Goal: Contribute content

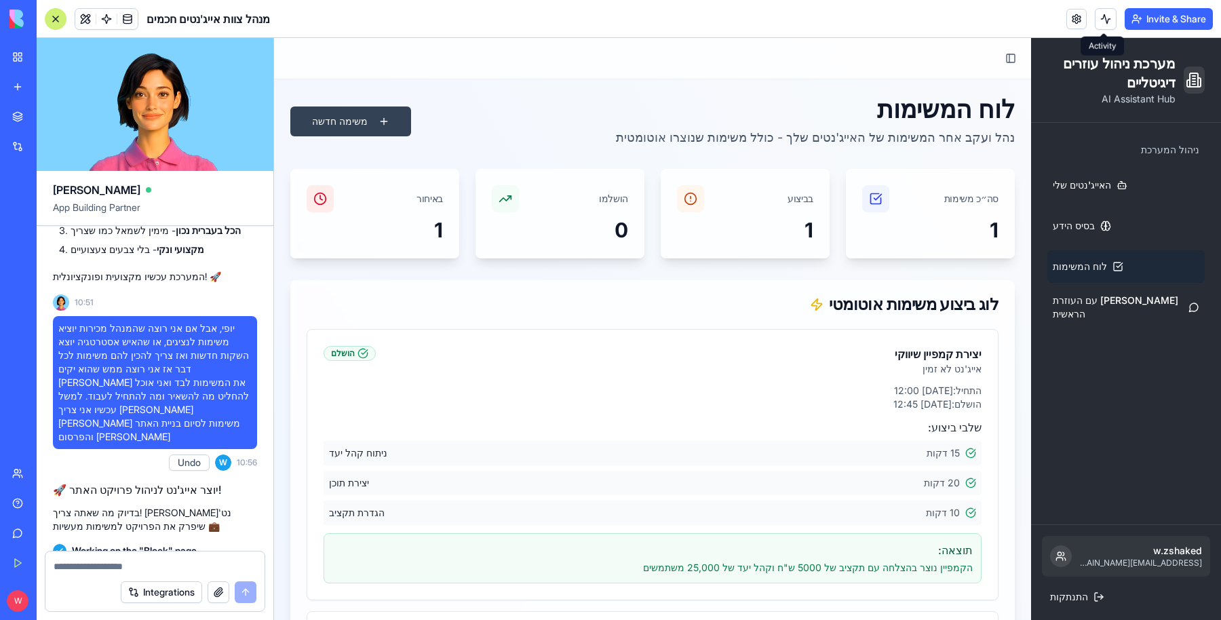
scroll to position [54, 0]
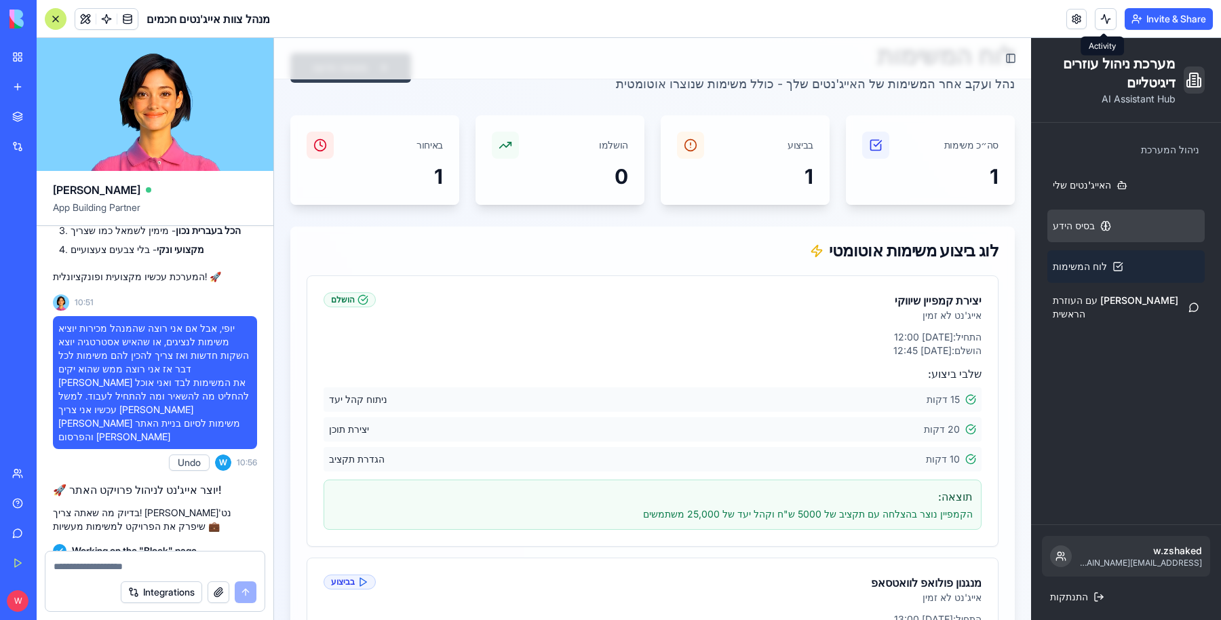
click at [1083, 218] on link "בסיס הידע" at bounding box center [1126, 226] width 157 height 33
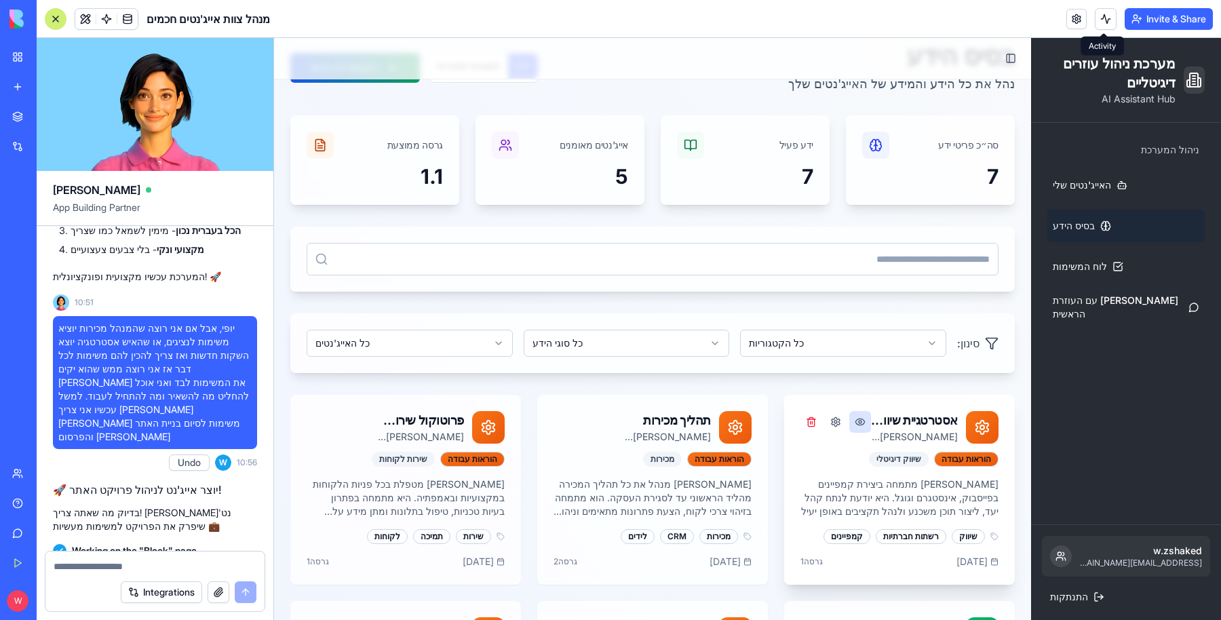
click at [852, 430] on button at bounding box center [861, 422] width 22 height 22
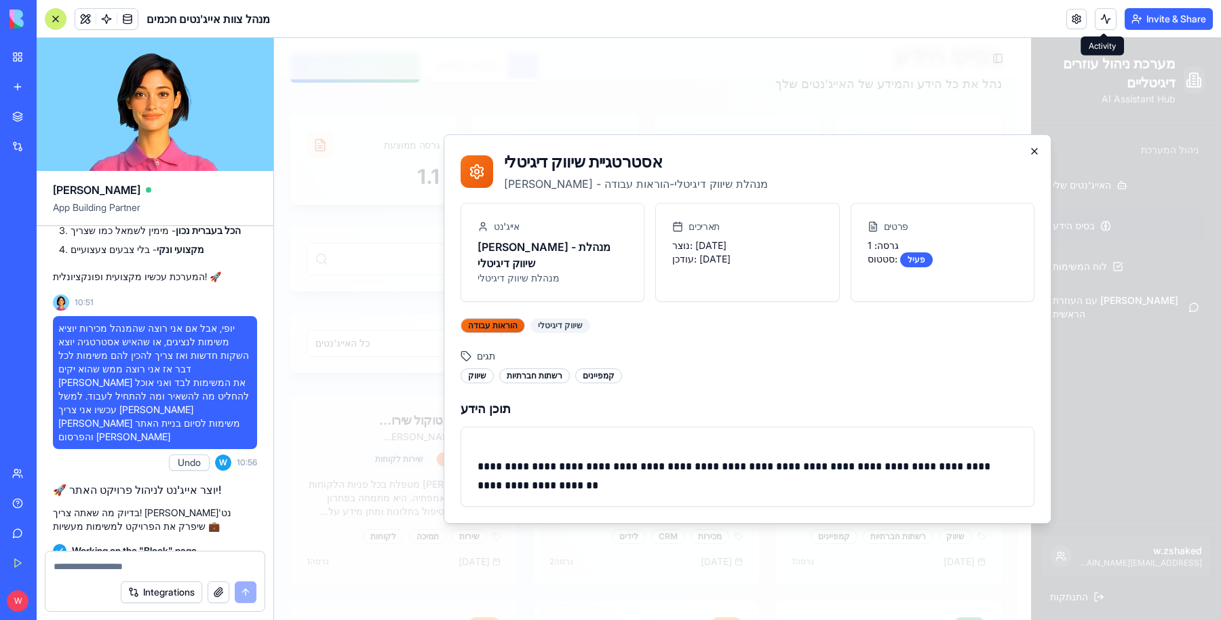
click at [1037, 157] on icon "button" at bounding box center [1034, 151] width 11 height 11
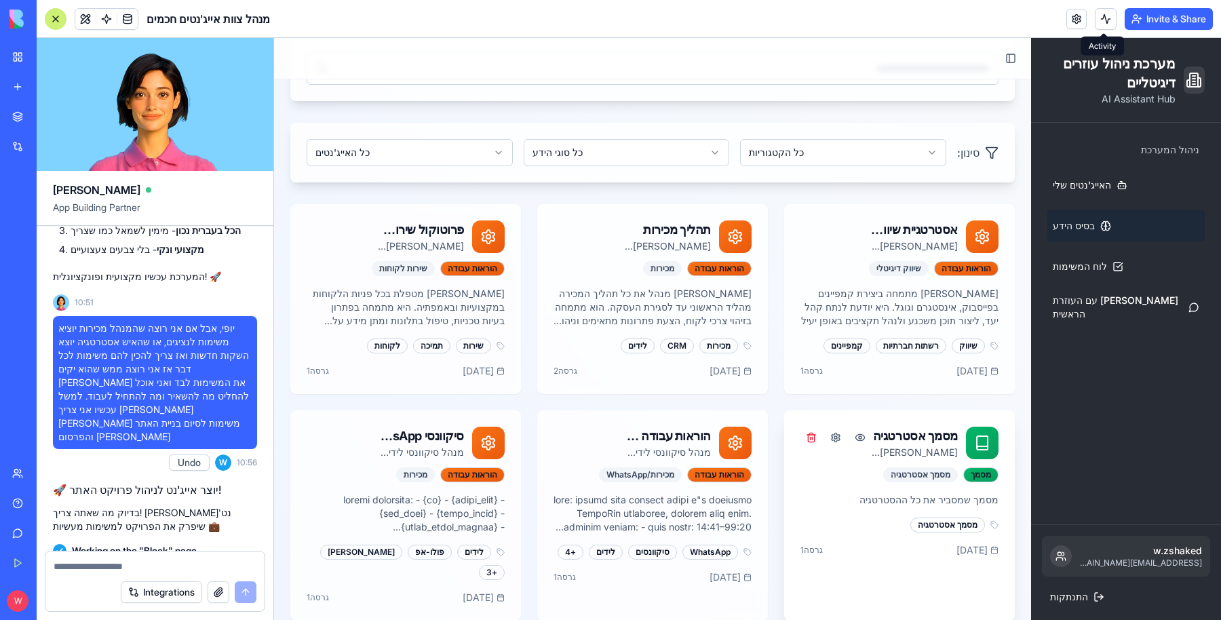
scroll to position [393, 0]
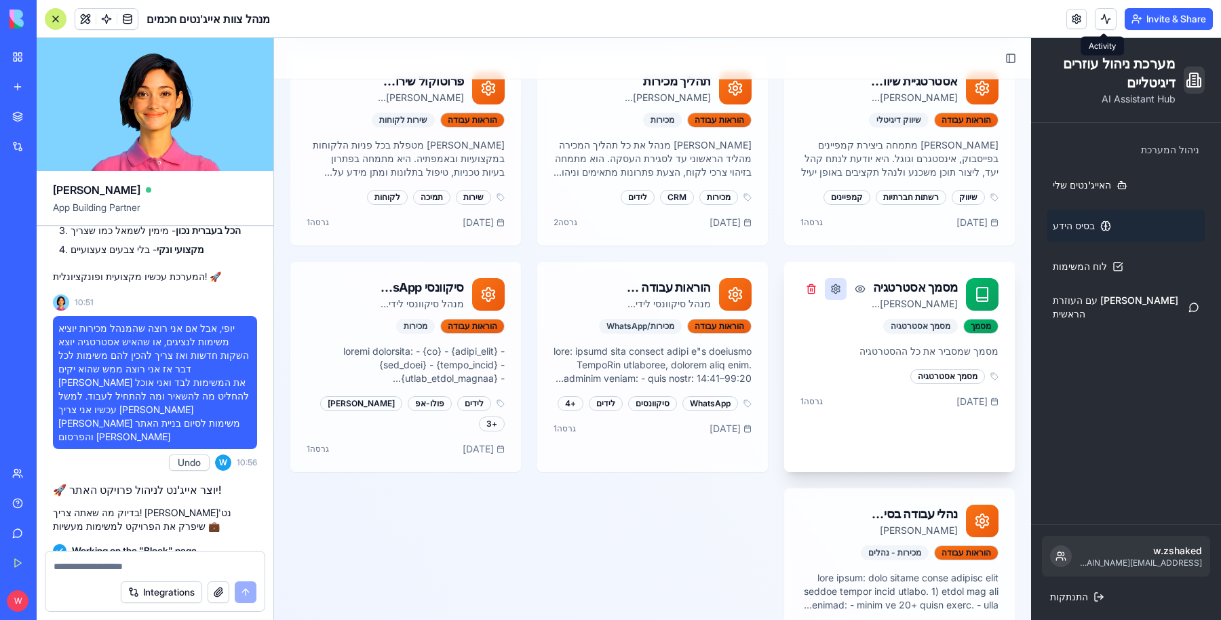
click at [832, 292] on button at bounding box center [836, 289] width 22 height 22
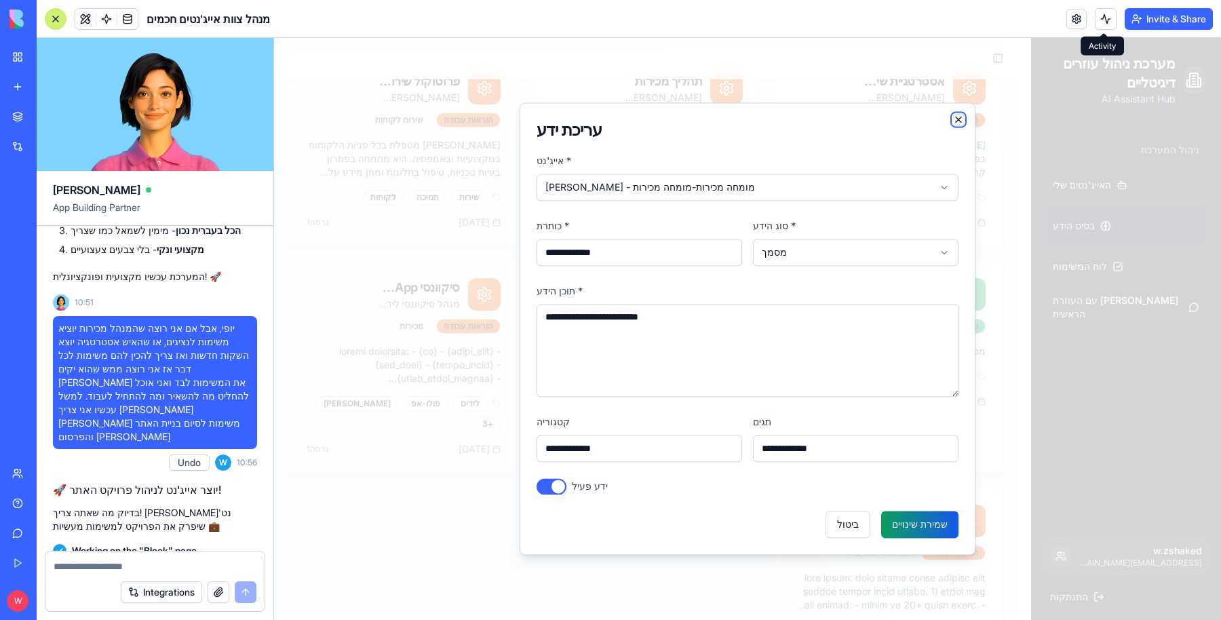
click at [960, 117] on icon "button" at bounding box center [958, 119] width 11 height 11
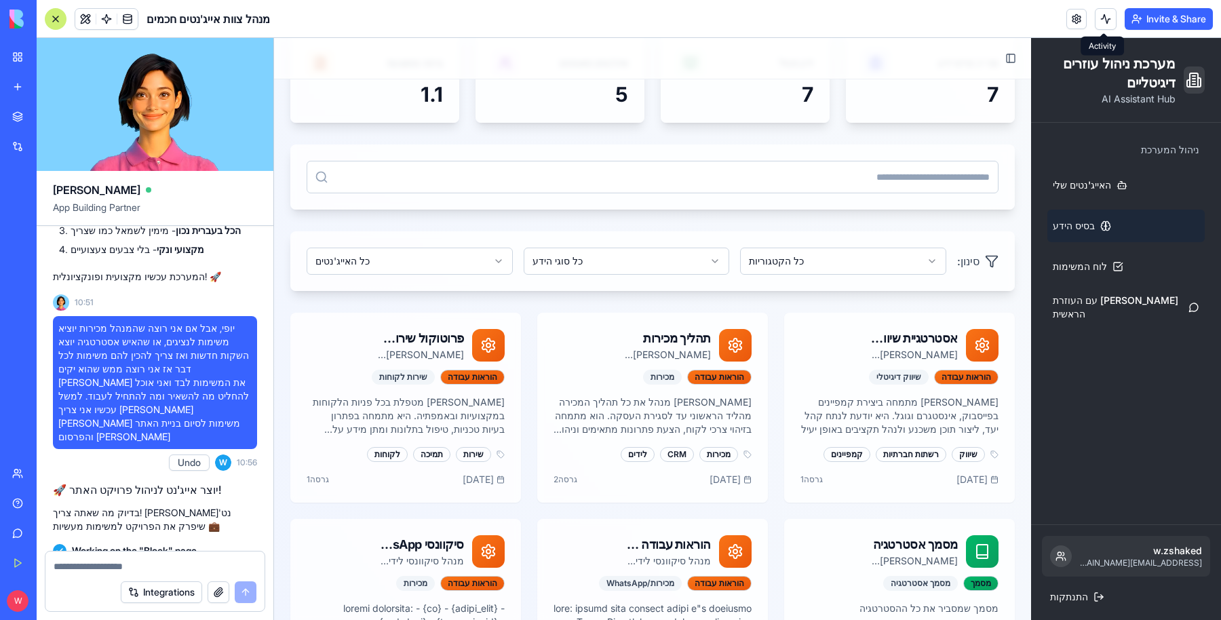
scroll to position [0, 0]
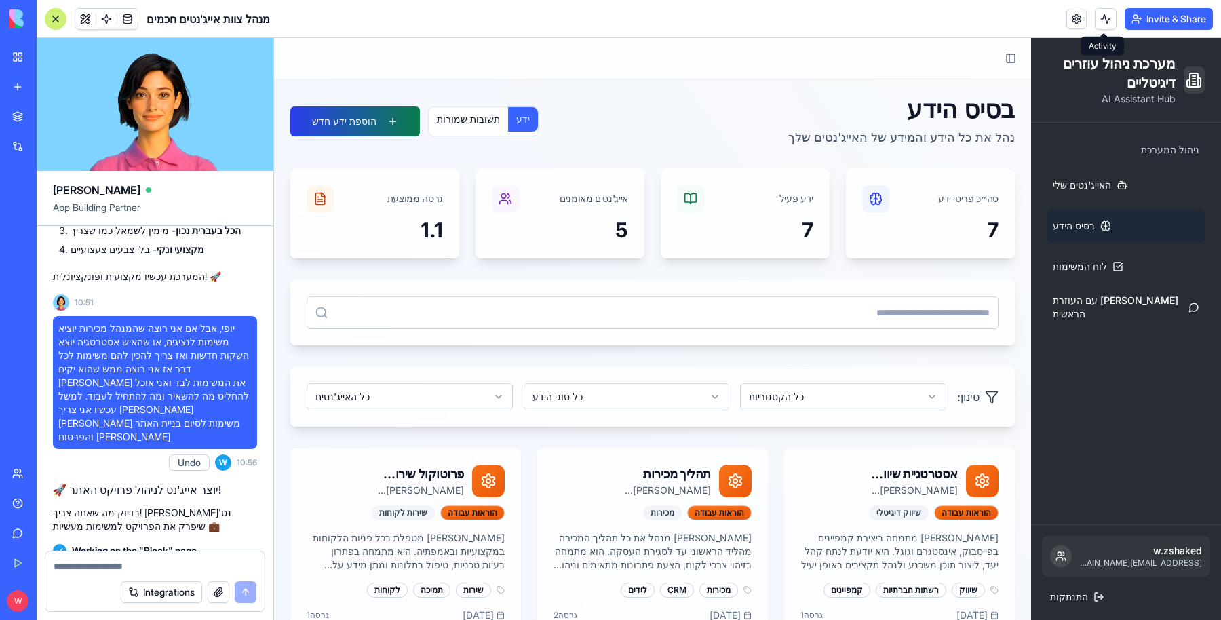
click at [341, 115] on button "הוספת ידע חדש" at bounding box center [355, 122] width 130 height 30
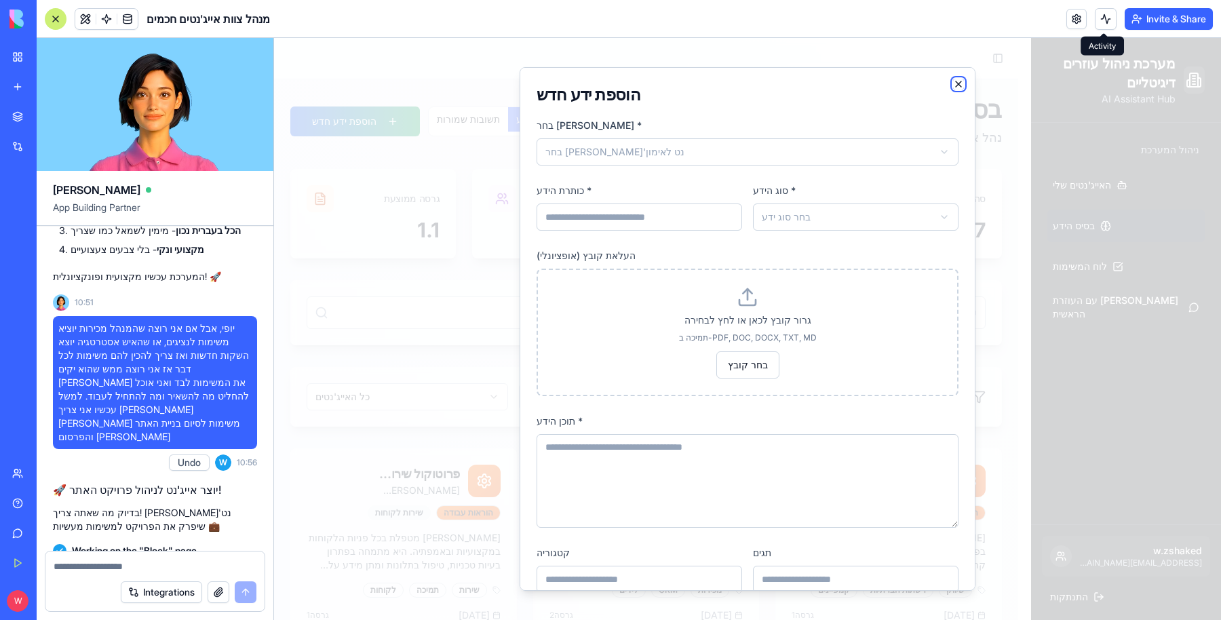
click at [953, 88] on icon "button" at bounding box center [958, 84] width 11 height 11
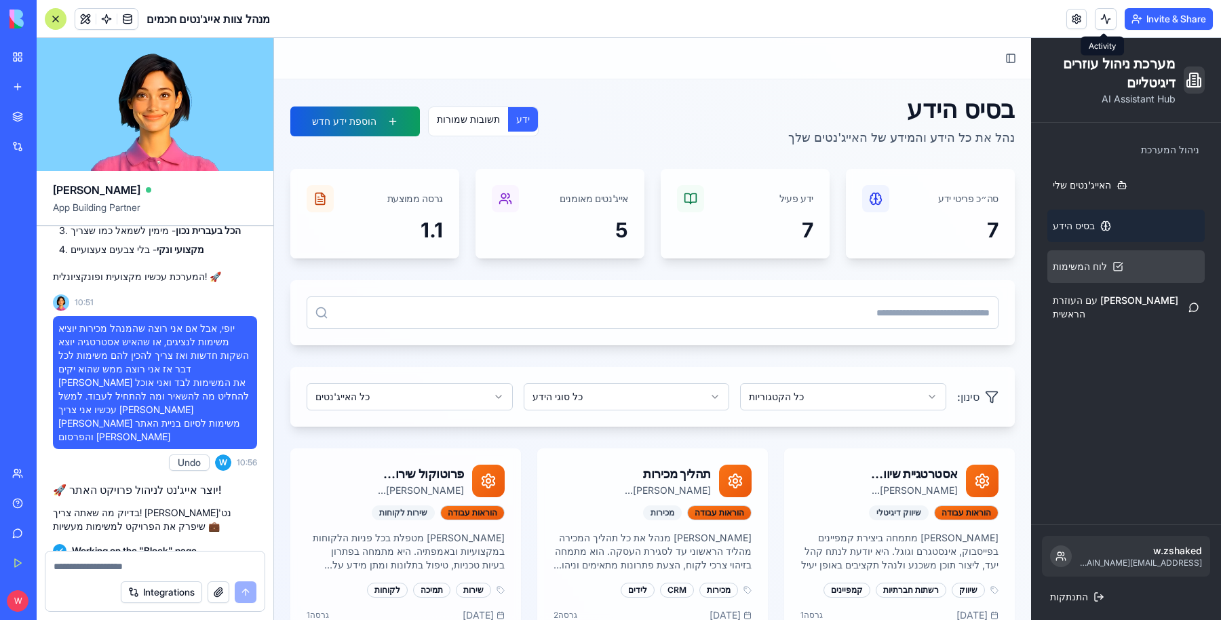
click at [1116, 270] on link "לוח המשימות" at bounding box center [1126, 266] width 157 height 33
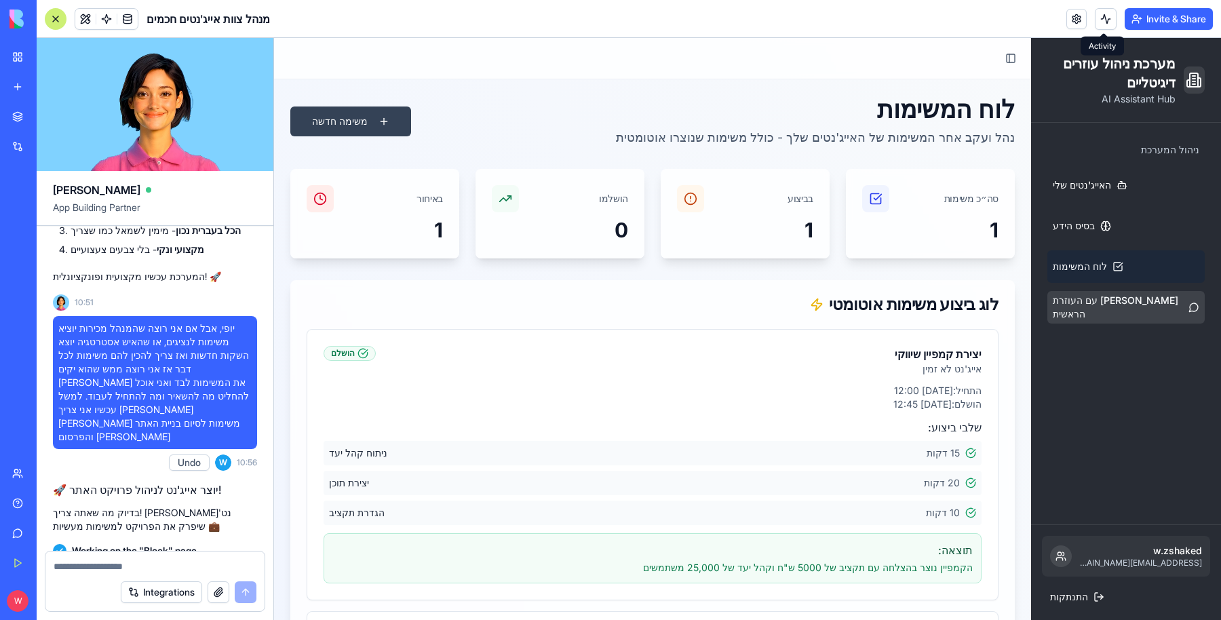
click at [1100, 307] on span "[PERSON_NAME] עם העוזרת הראשית" at bounding box center [1118, 307] width 130 height 27
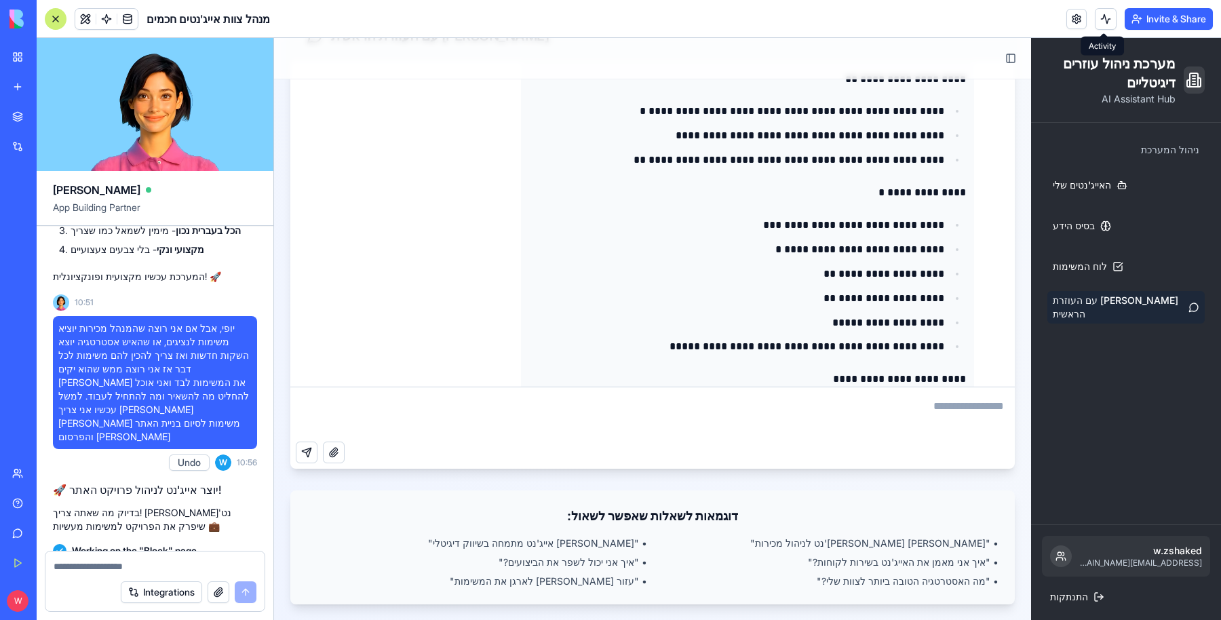
scroll to position [7719, 0]
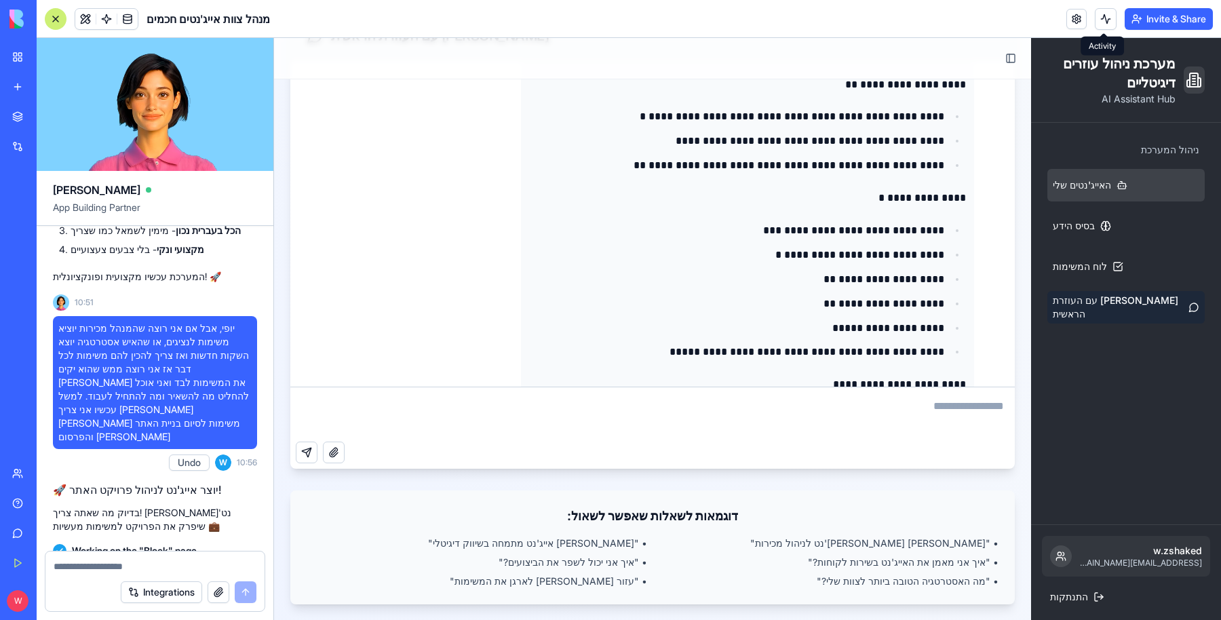
click at [1086, 187] on span "האייג'נטים שלי" at bounding box center [1082, 185] width 58 height 14
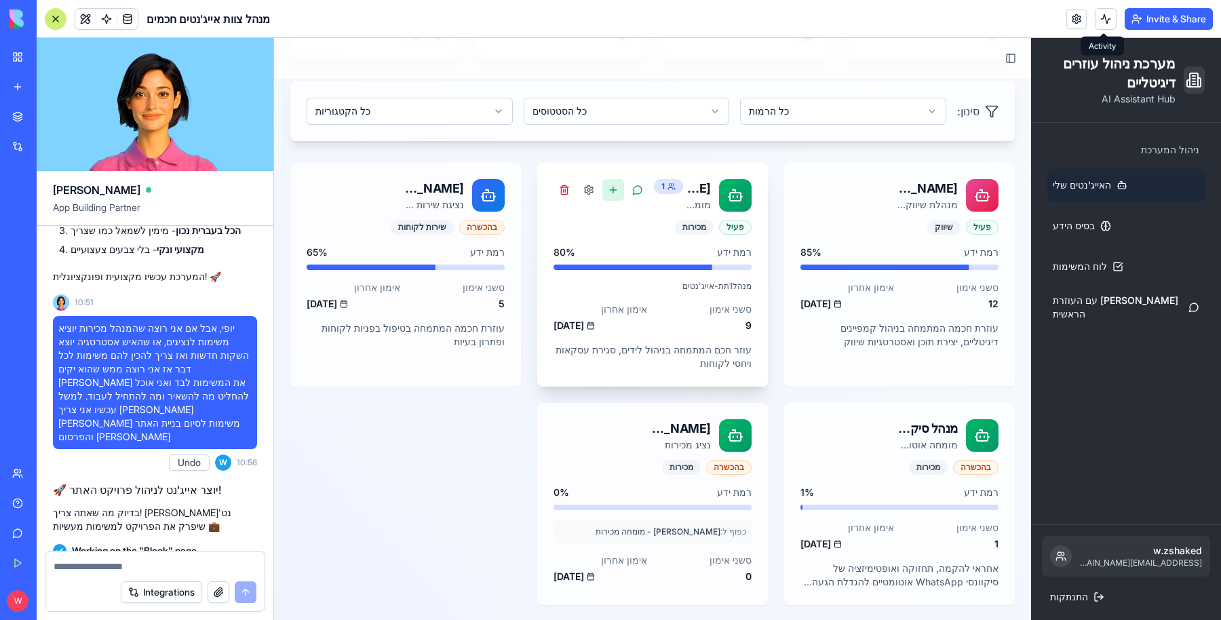
click at [609, 193] on button at bounding box center [614, 190] width 22 height 22
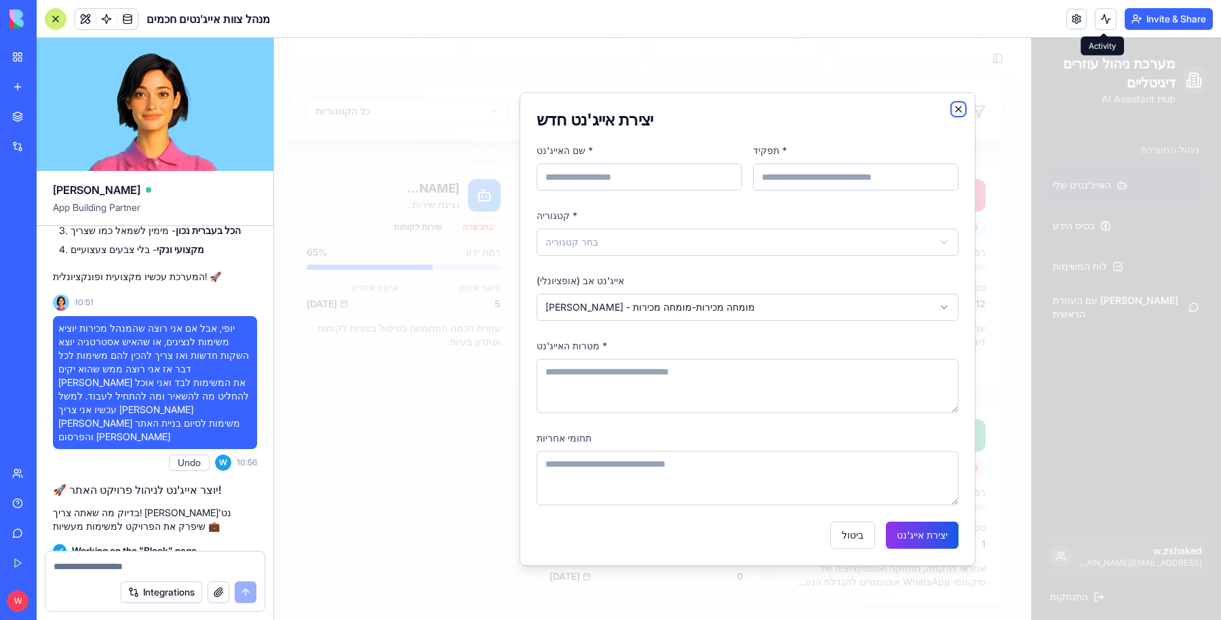
click at [959, 108] on icon "button" at bounding box center [958, 109] width 11 height 11
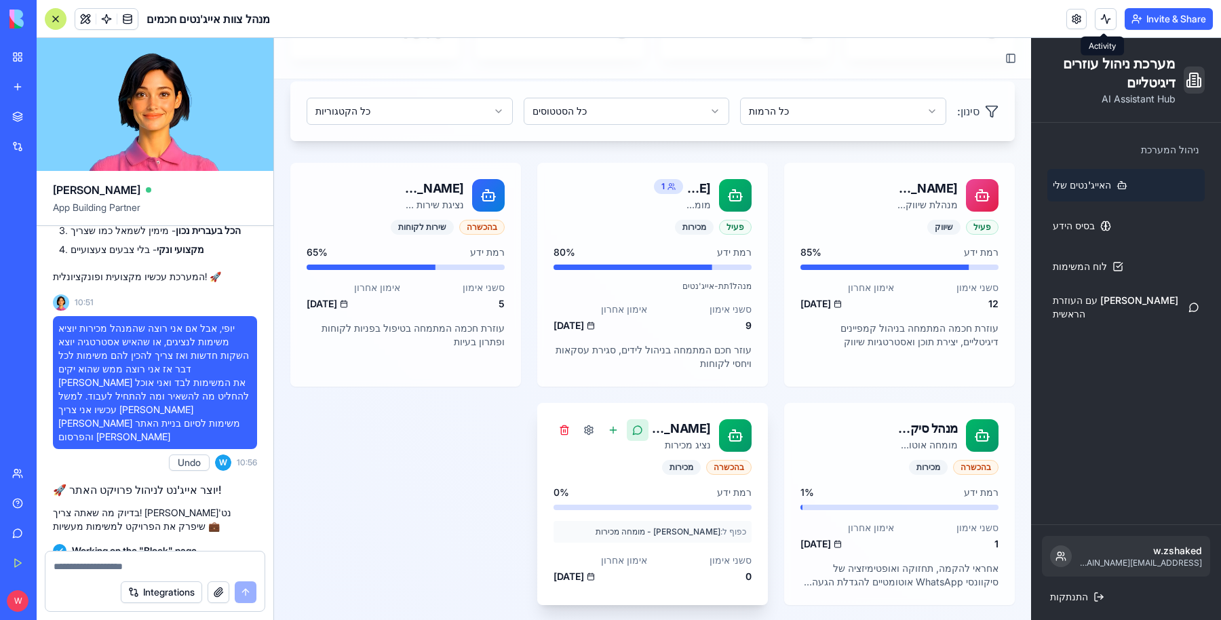
click at [634, 427] on button at bounding box center [638, 430] width 22 height 22
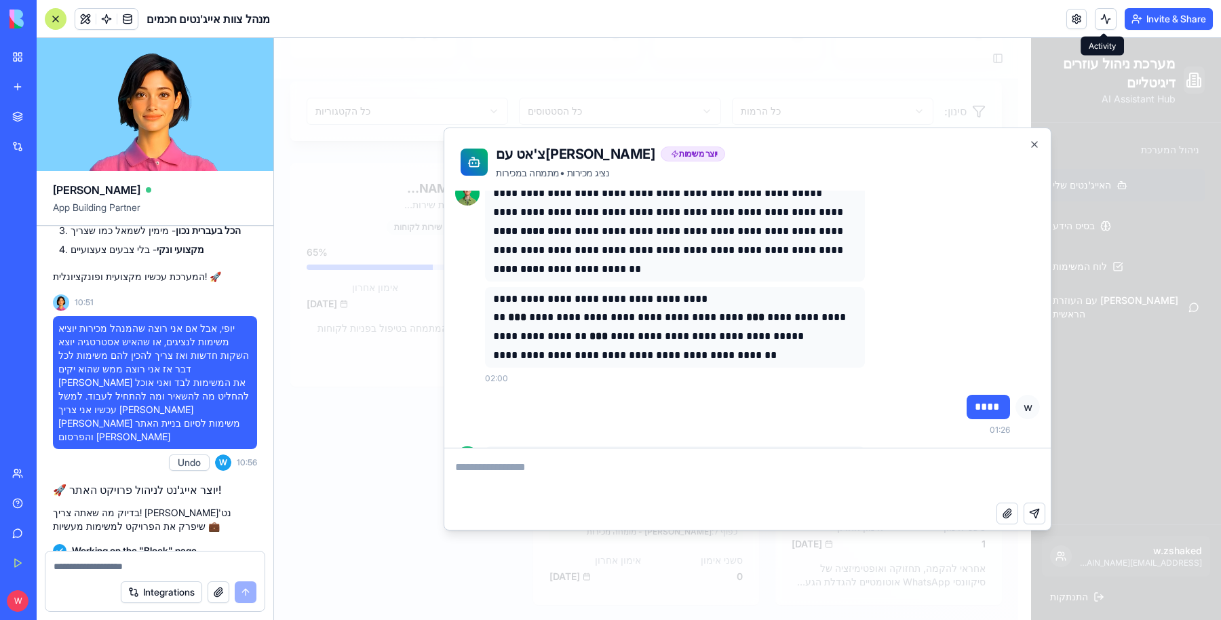
scroll to position [0, 0]
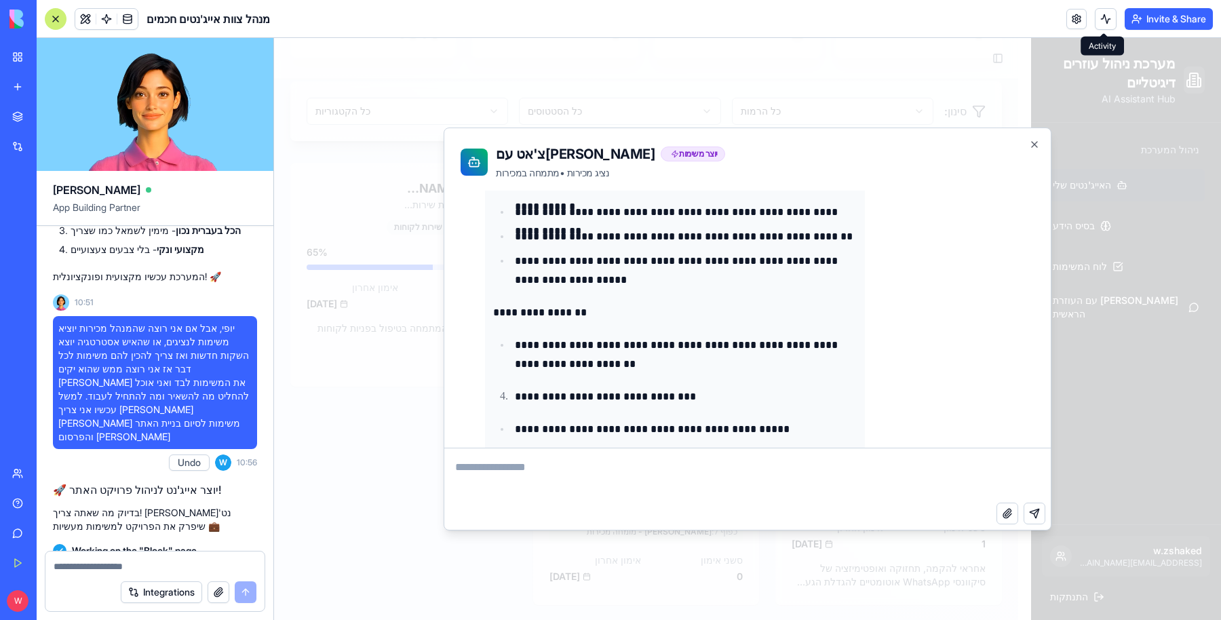
click at [653, 368] on p "**********" at bounding box center [686, 355] width 342 height 38
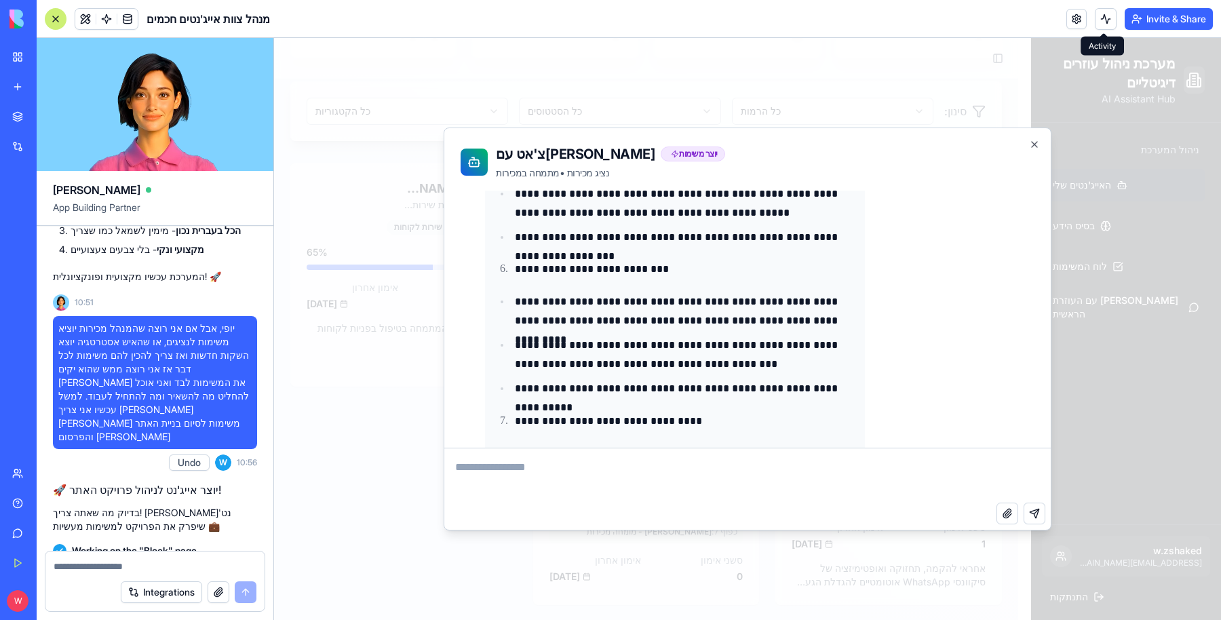
scroll to position [1845, 0]
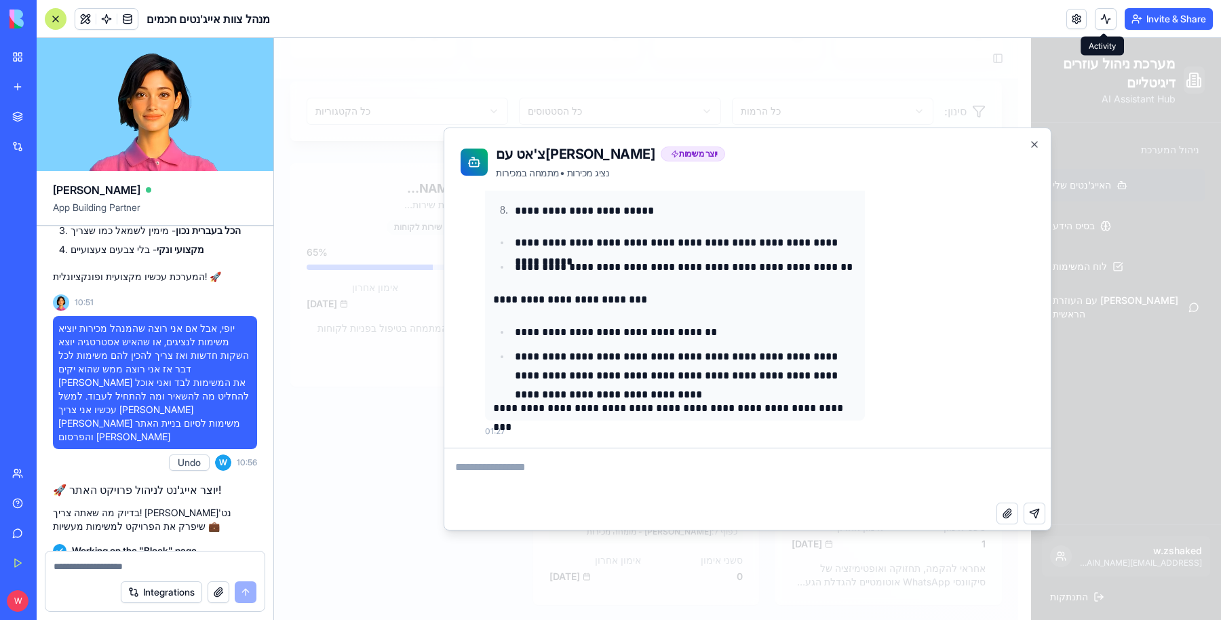
click at [406, 412] on div at bounding box center [747, 329] width 947 height 582
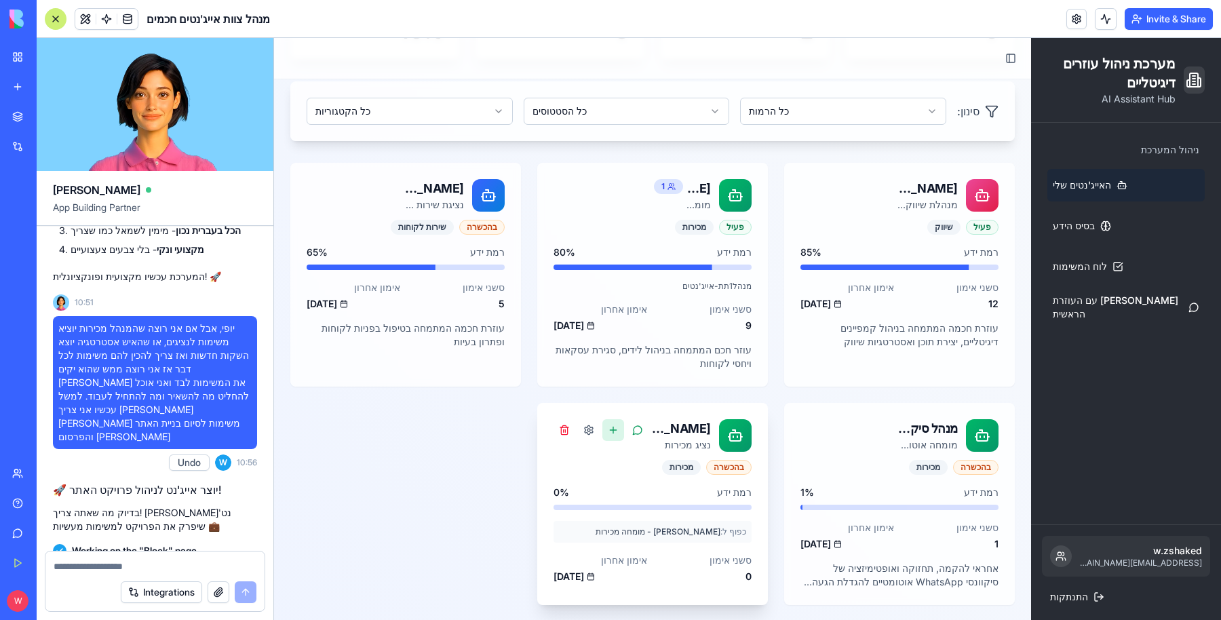
click at [609, 433] on button at bounding box center [614, 430] width 22 height 22
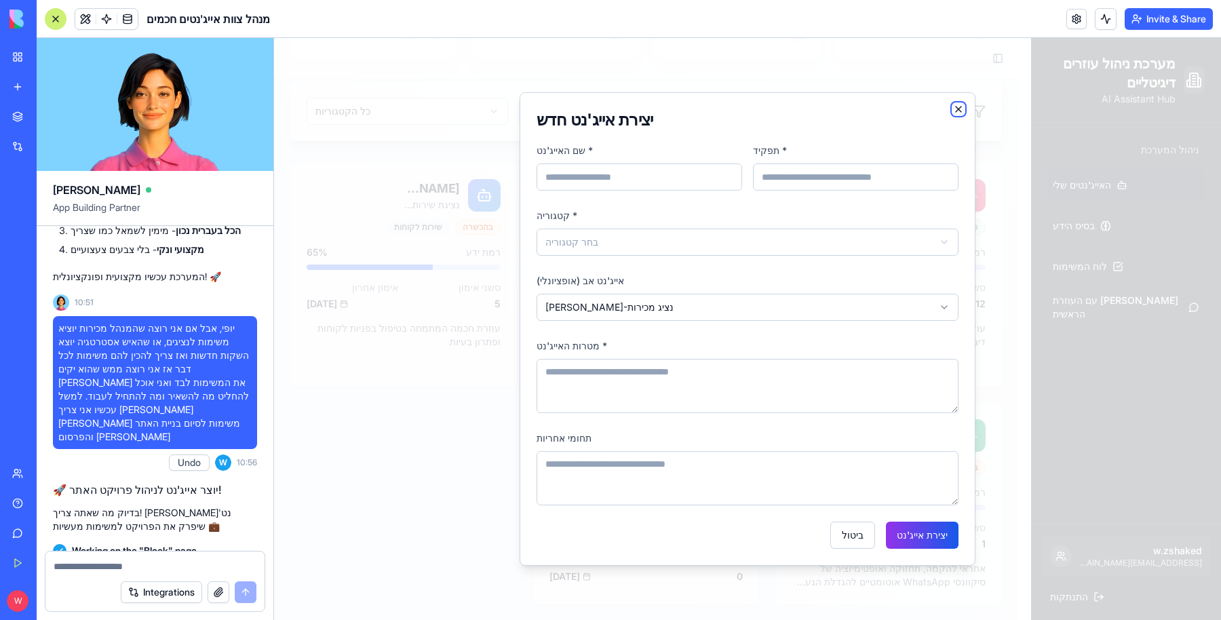
click at [959, 106] on icon "button" at bounding box center [958, 109] width 11 height 11
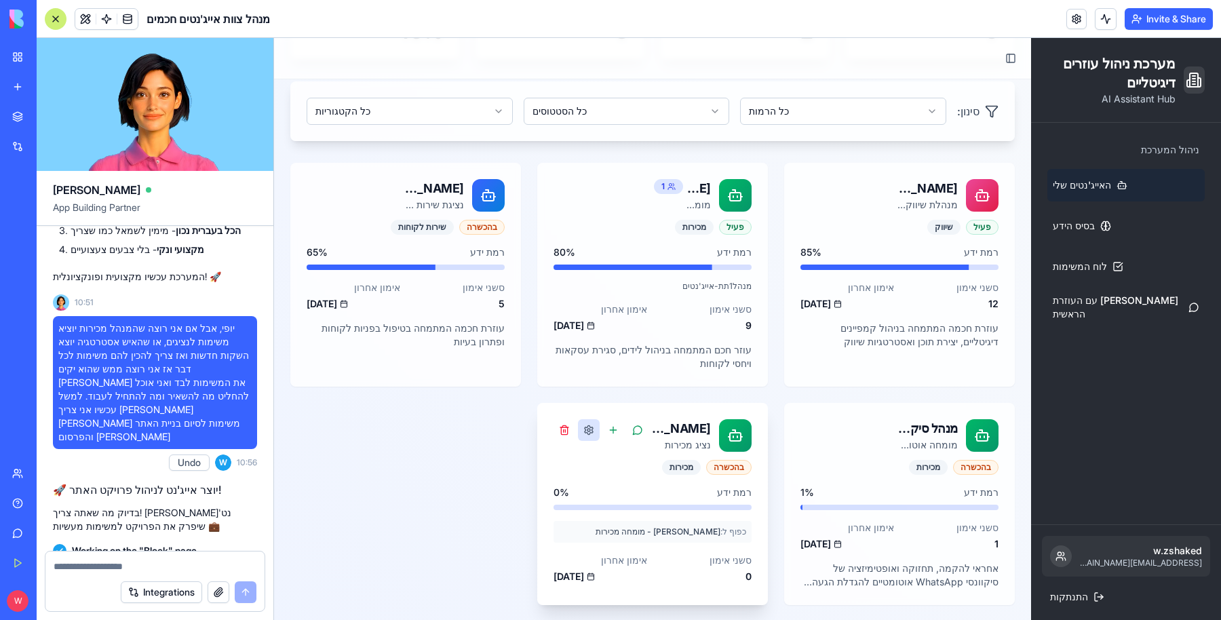
click at [586, 429] on button at bounding box center [589, 430] width 22 height 22
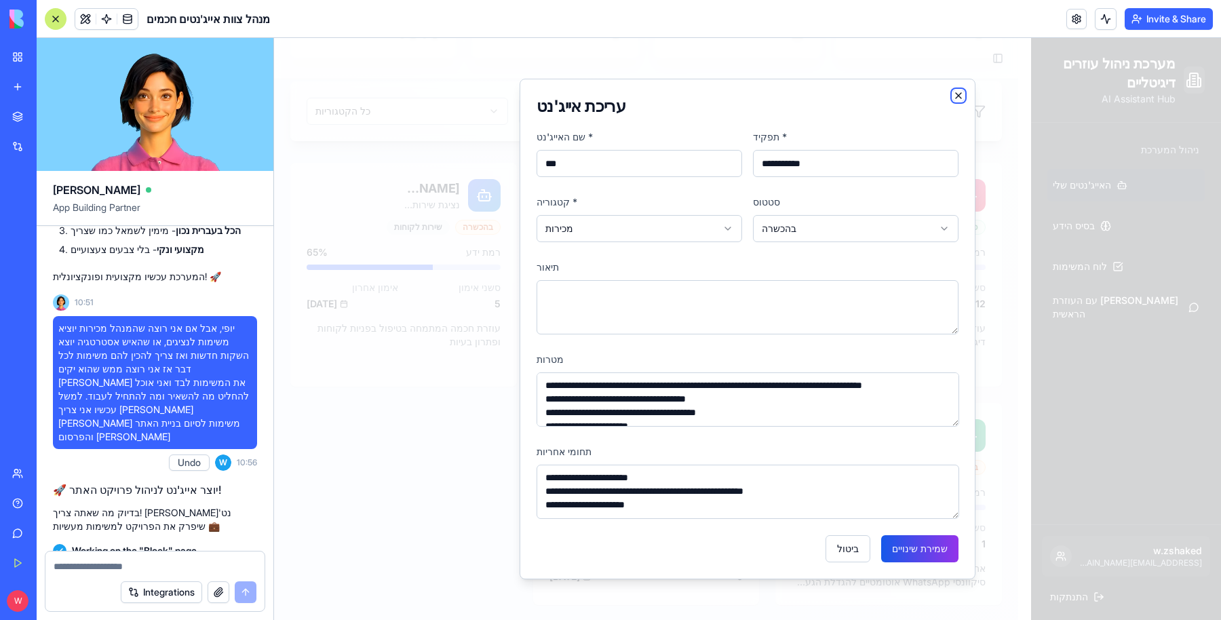
click at [962, 95] on icon "button" at bounding box center [958, 95] width 11 height 11
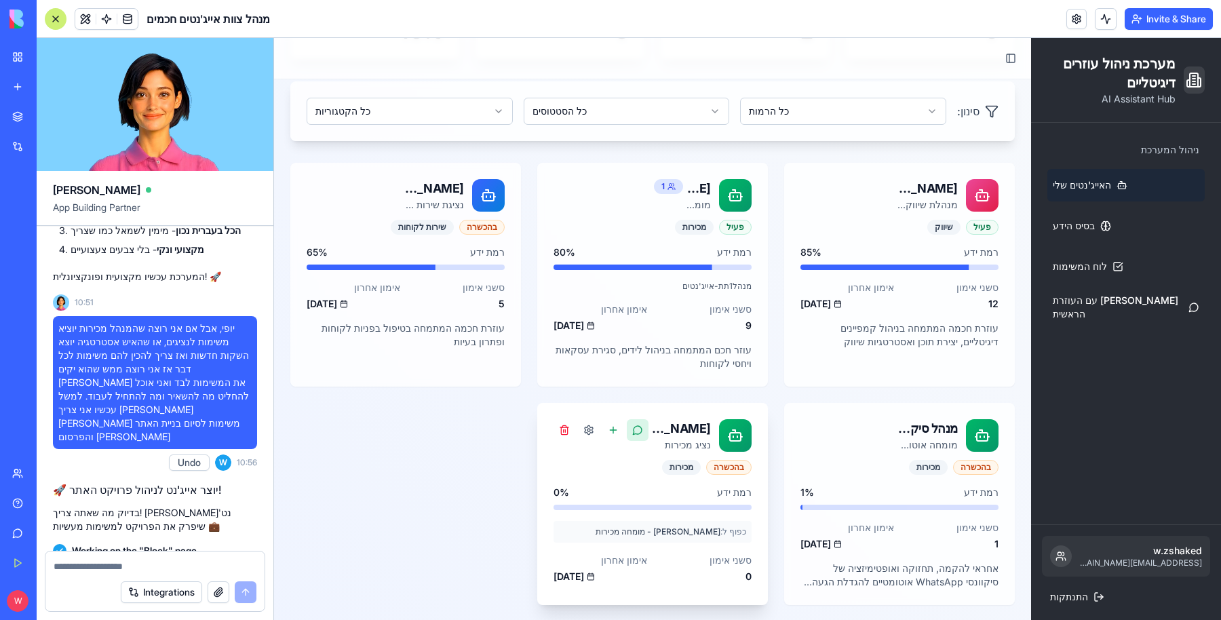
click at [634, 434] on button at bounding box center [638, 430] width 22 height 22
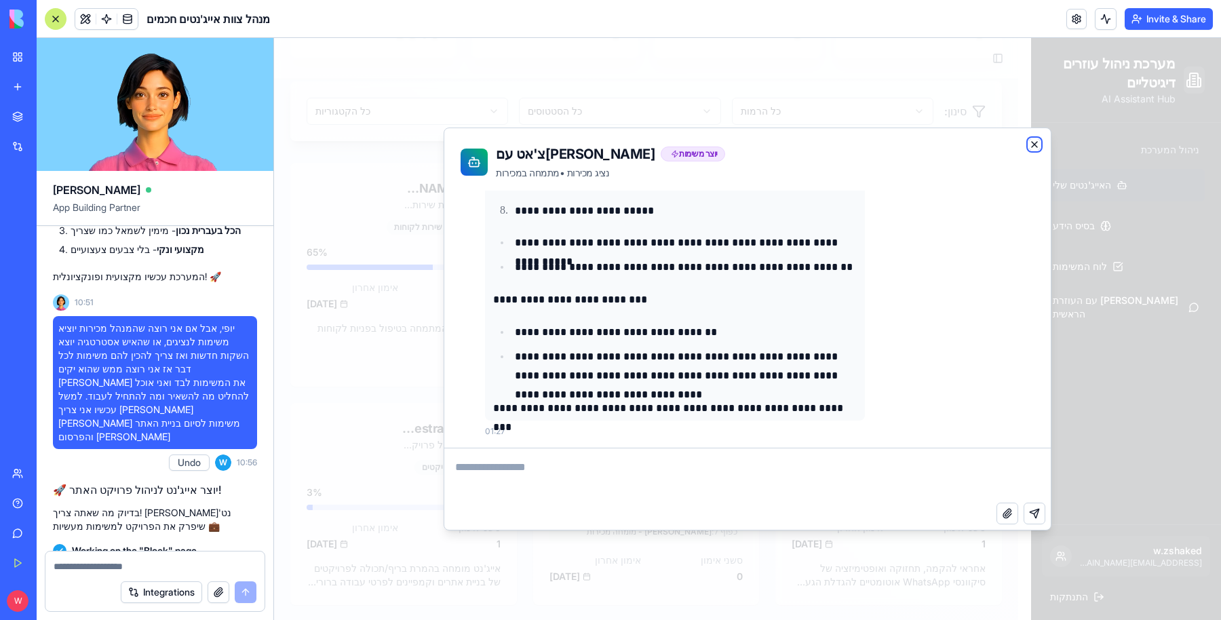
click at [1035, 143] on icon "button" at bounding box center [1034, 144] width 11 height 11
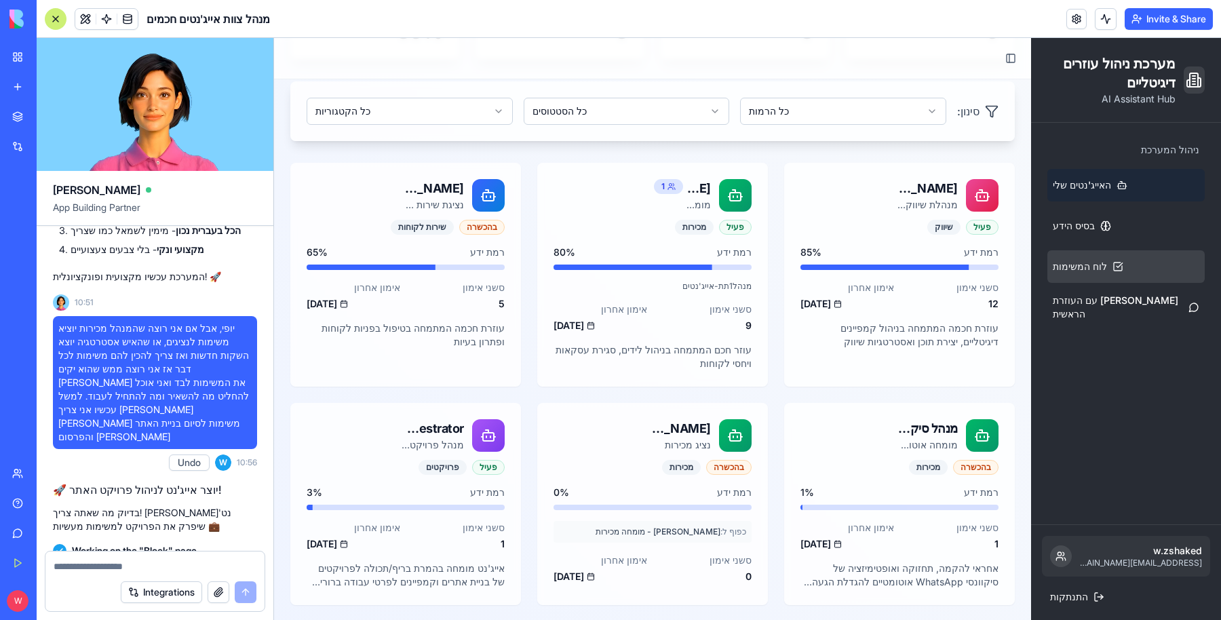
click at [1068, 262] on span "לוח המשימות" at bounding box center [1080, 267] width 54 height 14
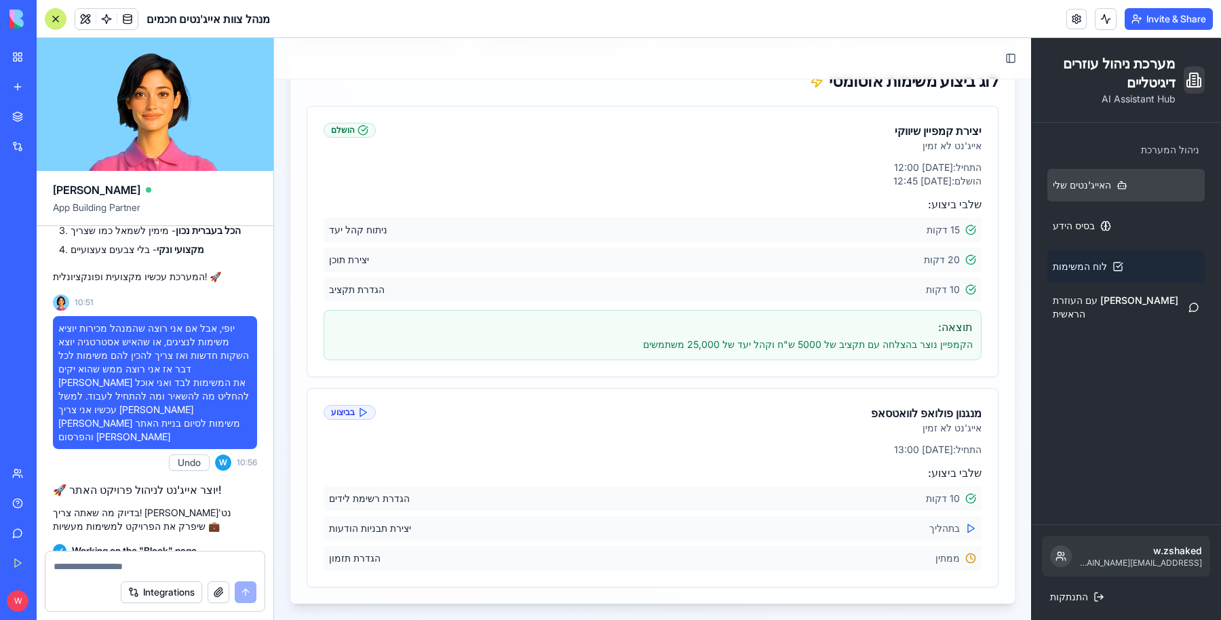
click at [1057, 188] on span "האייג'נטים שלי" at bounding box center [1082, 185] width 58 height 14
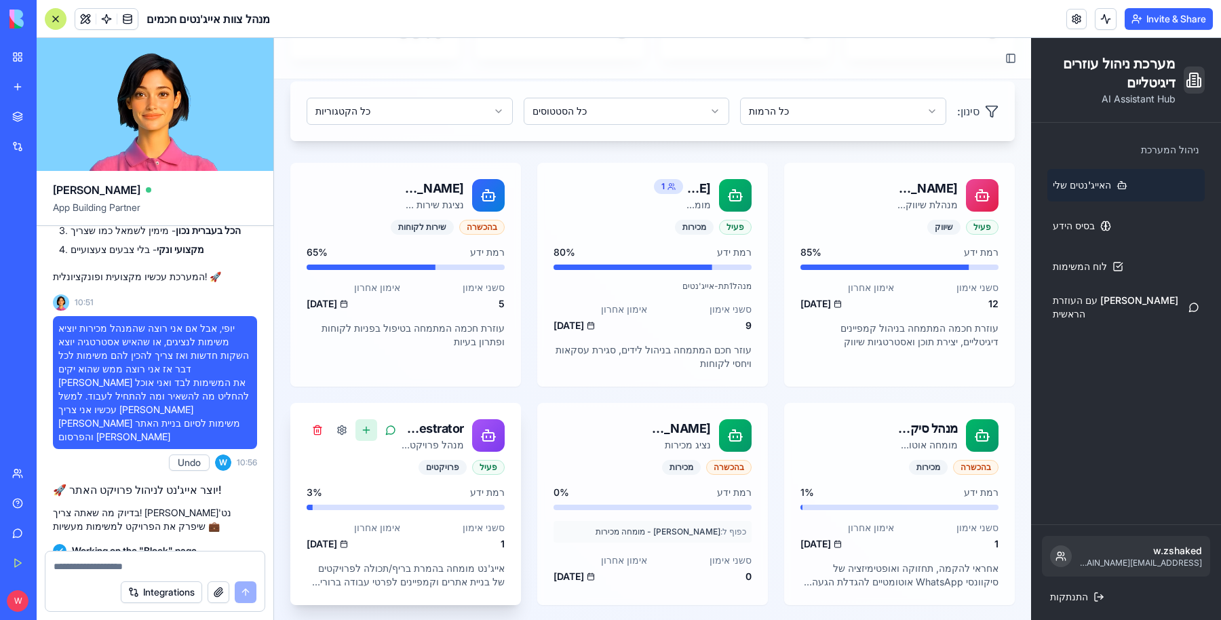
click at [370, 435] on button at bounding box center [367, 430] width 22 height 22
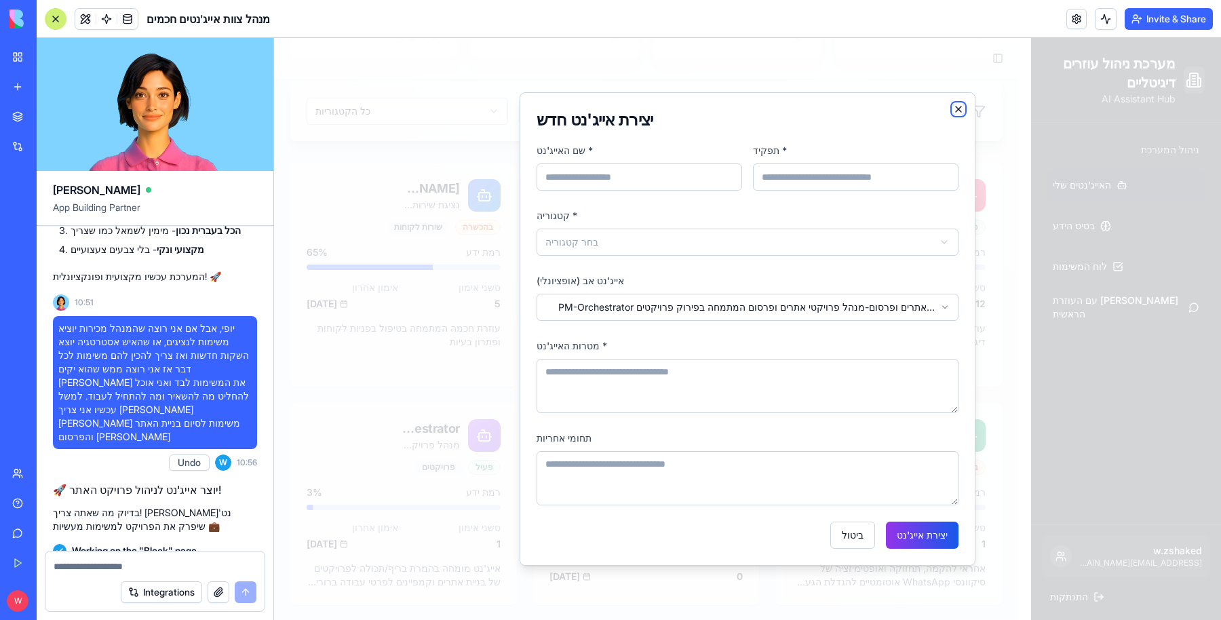
click at [957, 108] on icon "button" at bounding box center [958, 109] width 11 height 11
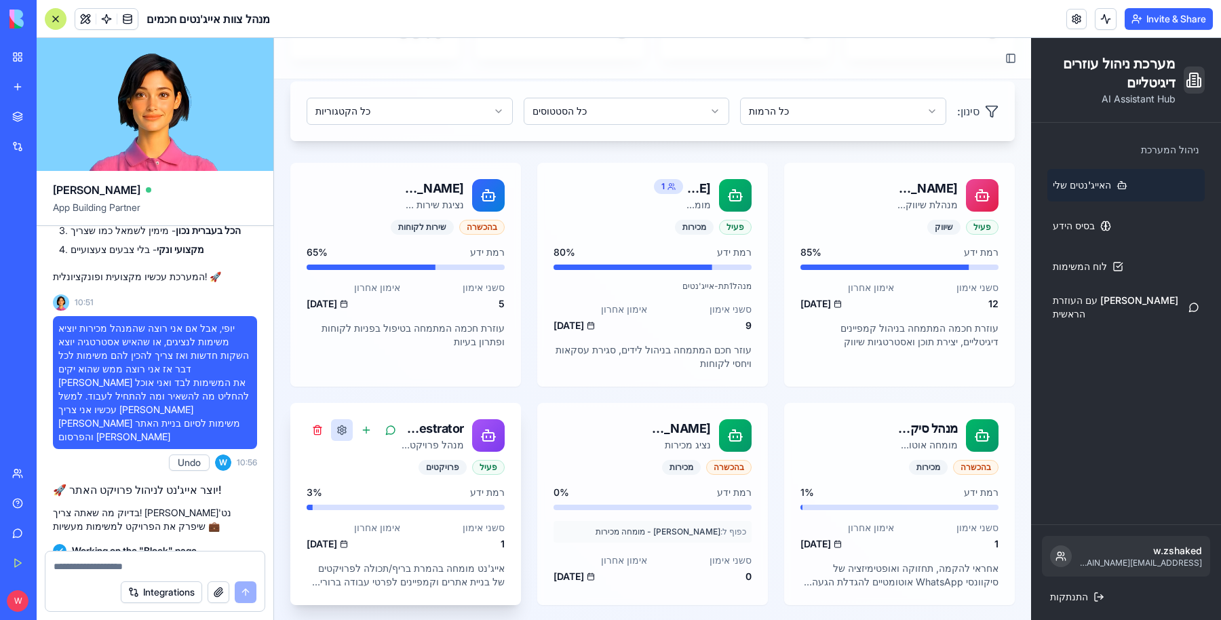
click at [342, 422] on button at bounding box center [342, 430] width 22 height 22
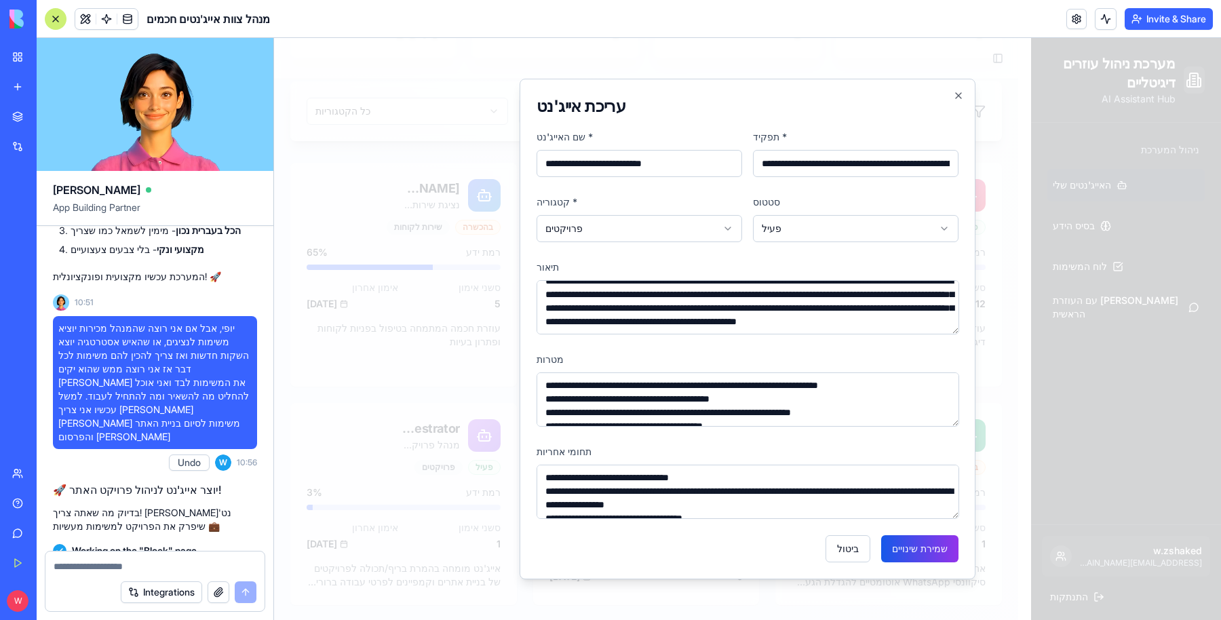
scroll to position [24, 0]
click at [957, 100] on icon "button" at bounding box center [958, 95] width 11 height 11
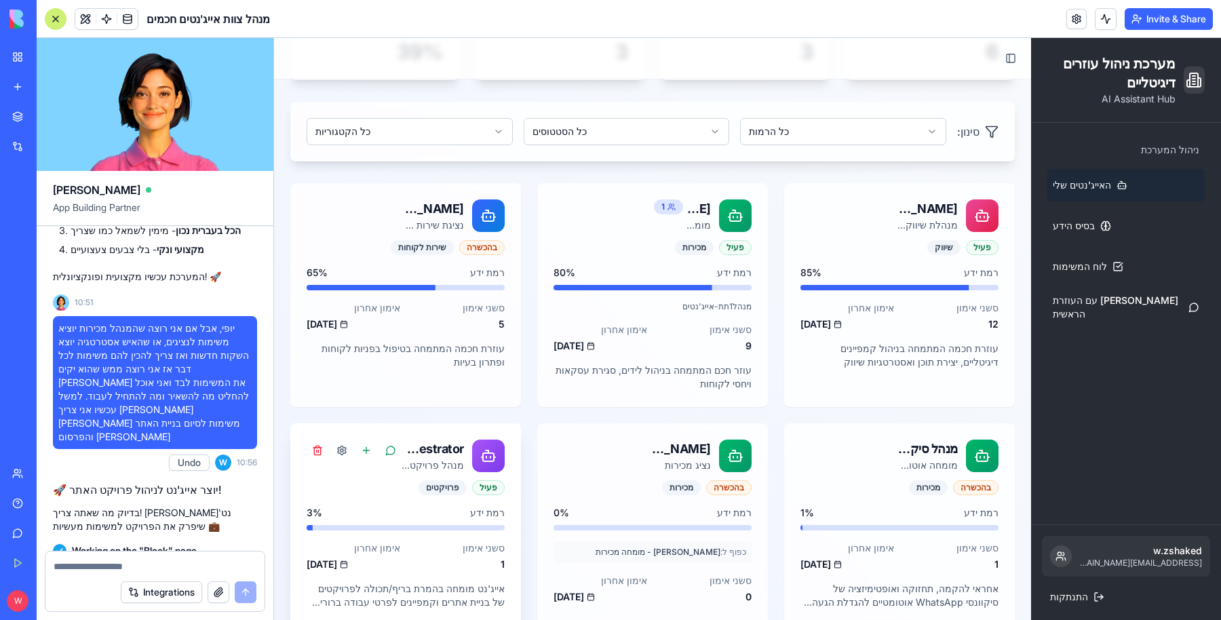
scroll to position [199, 0]
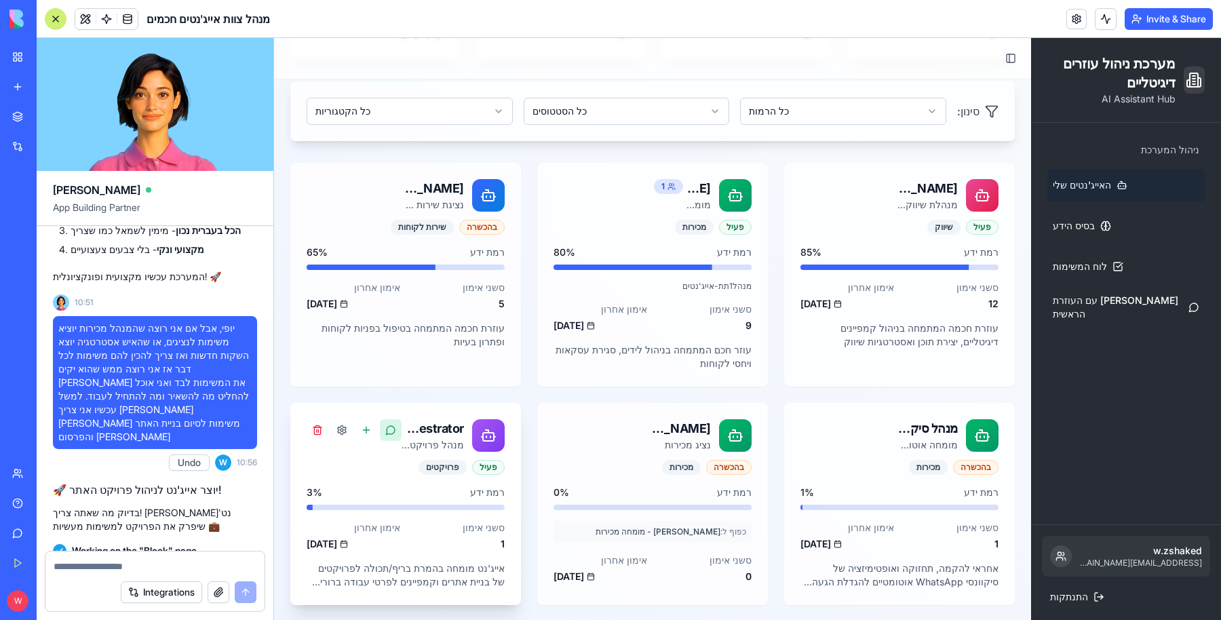
click at [392, 439] on button at bounding box center [391, 430] width 22 height 22
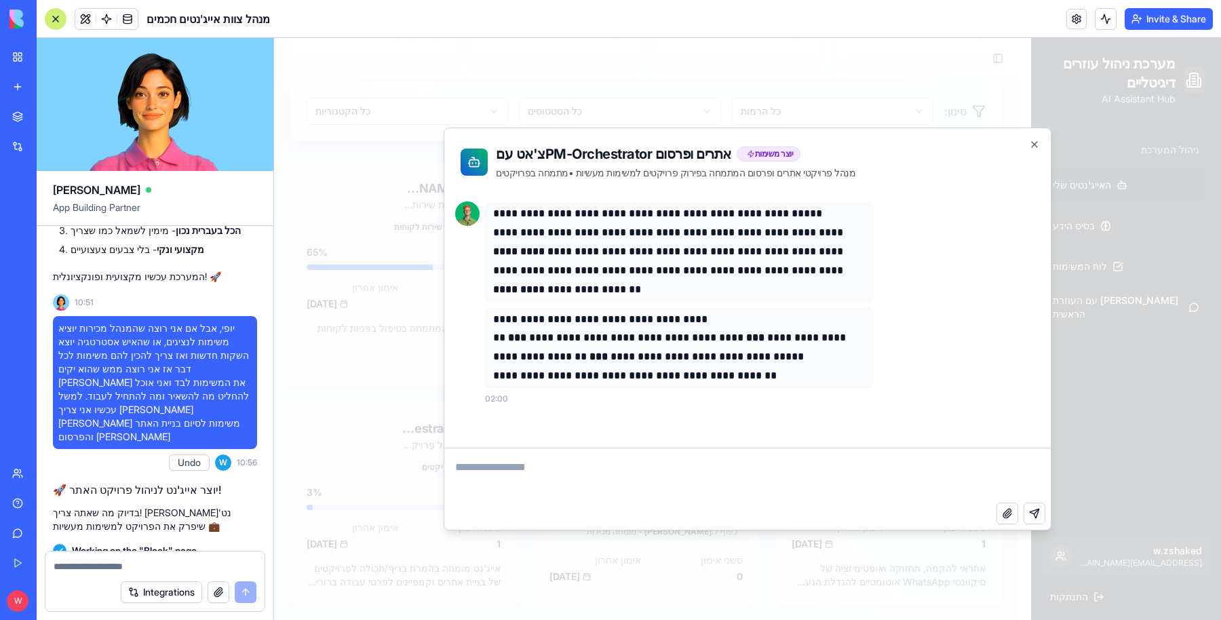
click at [588, 468] on textarea at bounding box center [747, 476] width 607 height 54
click at [78, 563] on textarea at bounding box center [155, 567] width 203 height 14
type textarea "*"
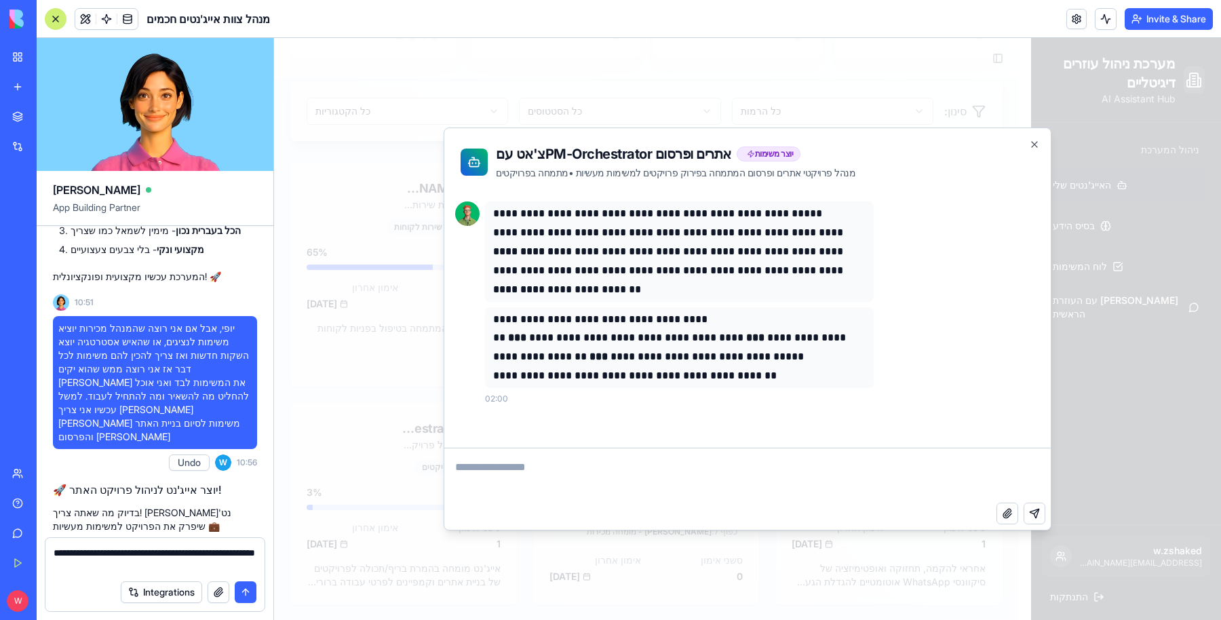
type textarea "**********"
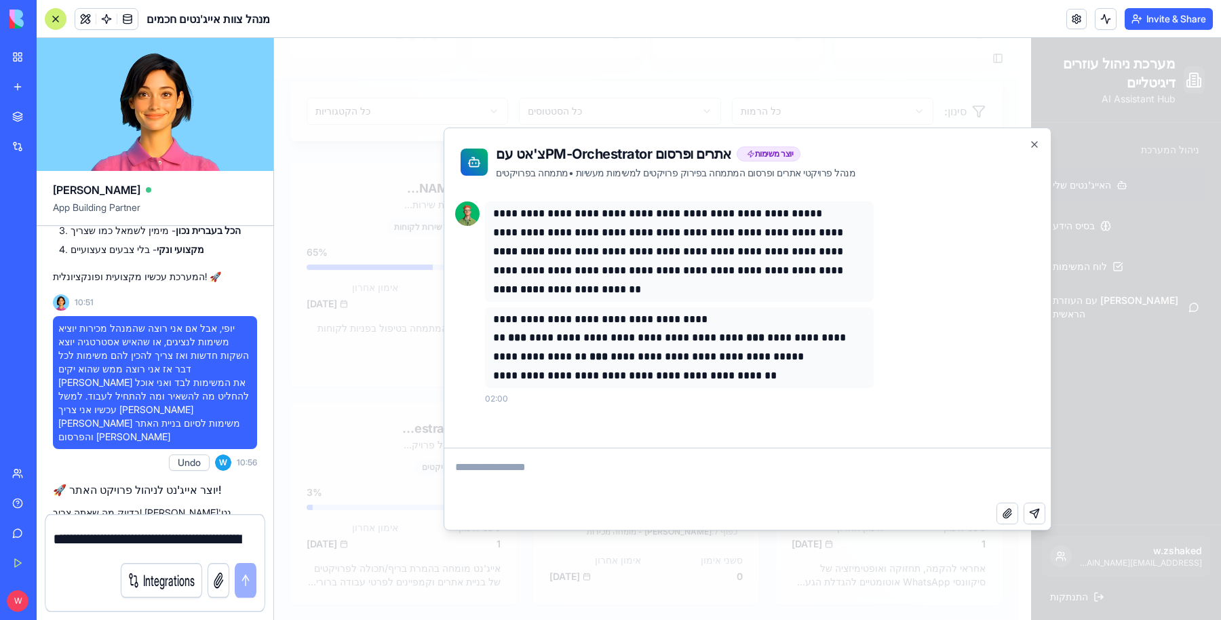
scroll to position [4969, 0]
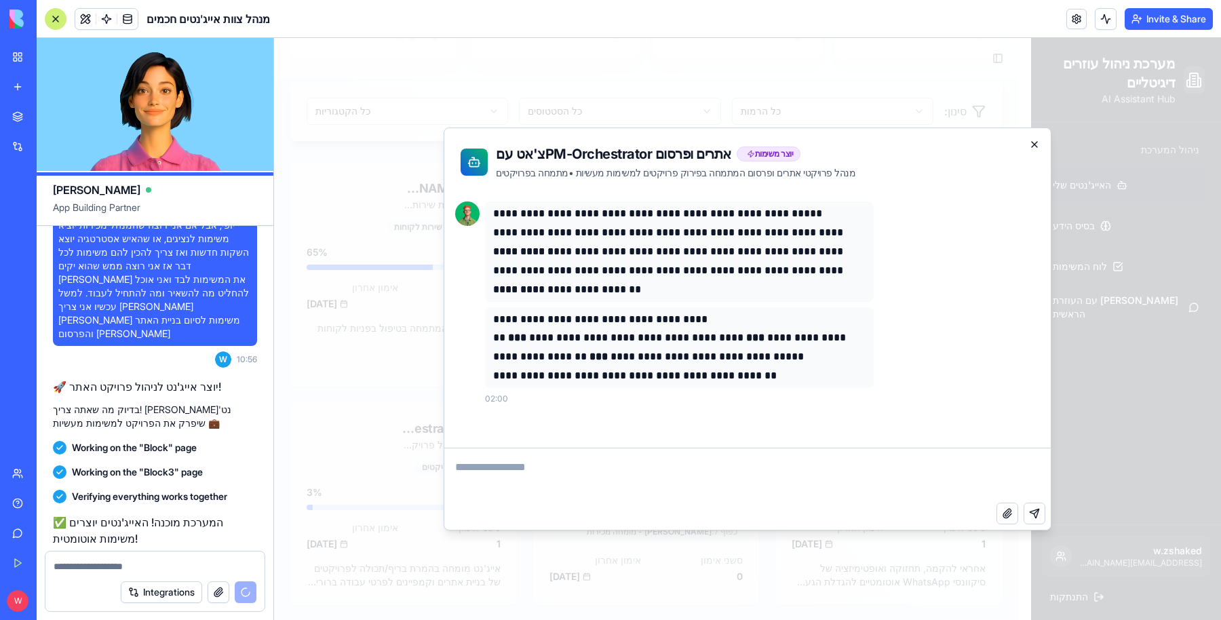
click at [1030, 145] on icon "button" at bounding box center [1034, 144] width 11 height 11
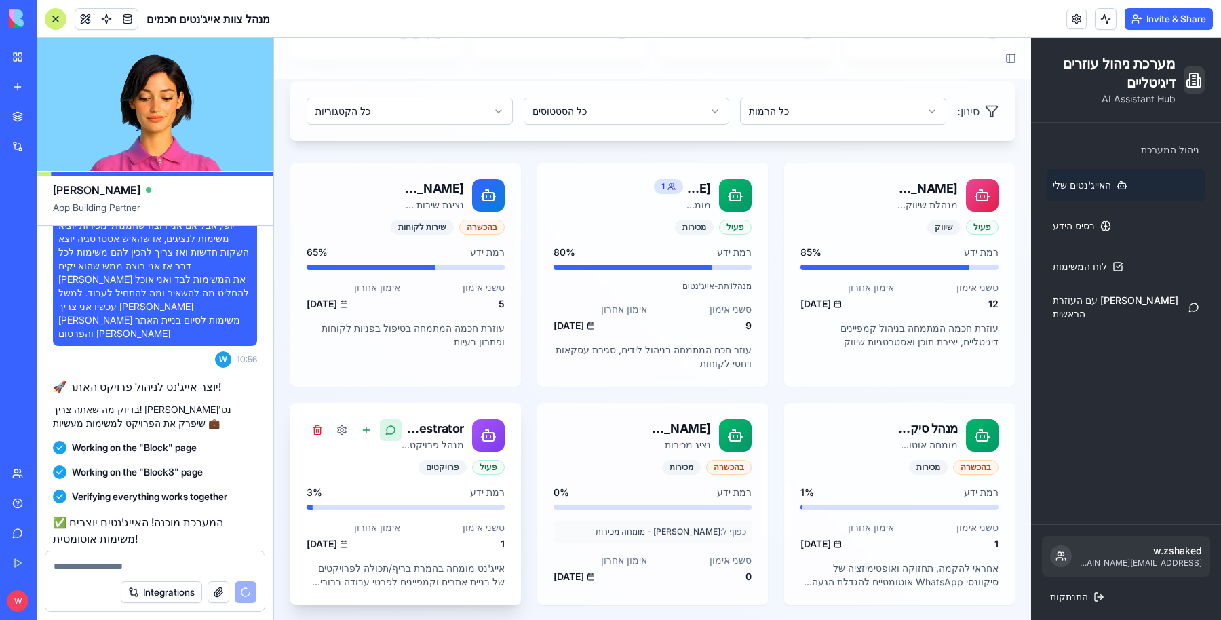
click at [392, 432] on button at bounding box center [391, 430] width 22 height 22
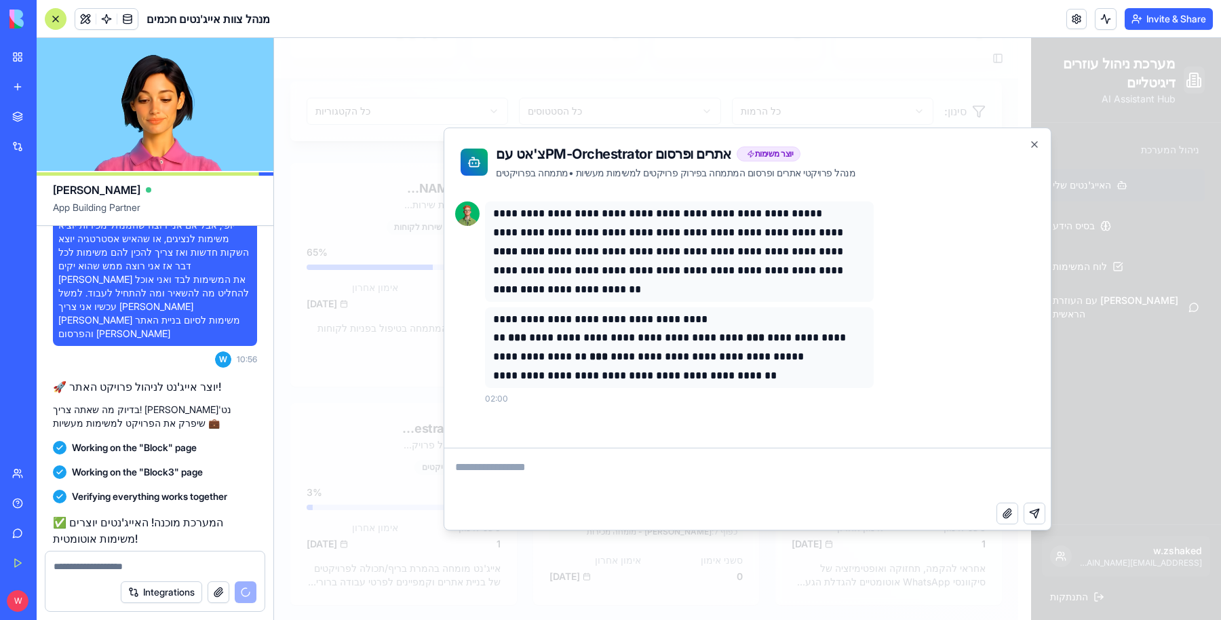
click at [742, 475] on textarea at bounding box center [747, 476] width 607 height 54
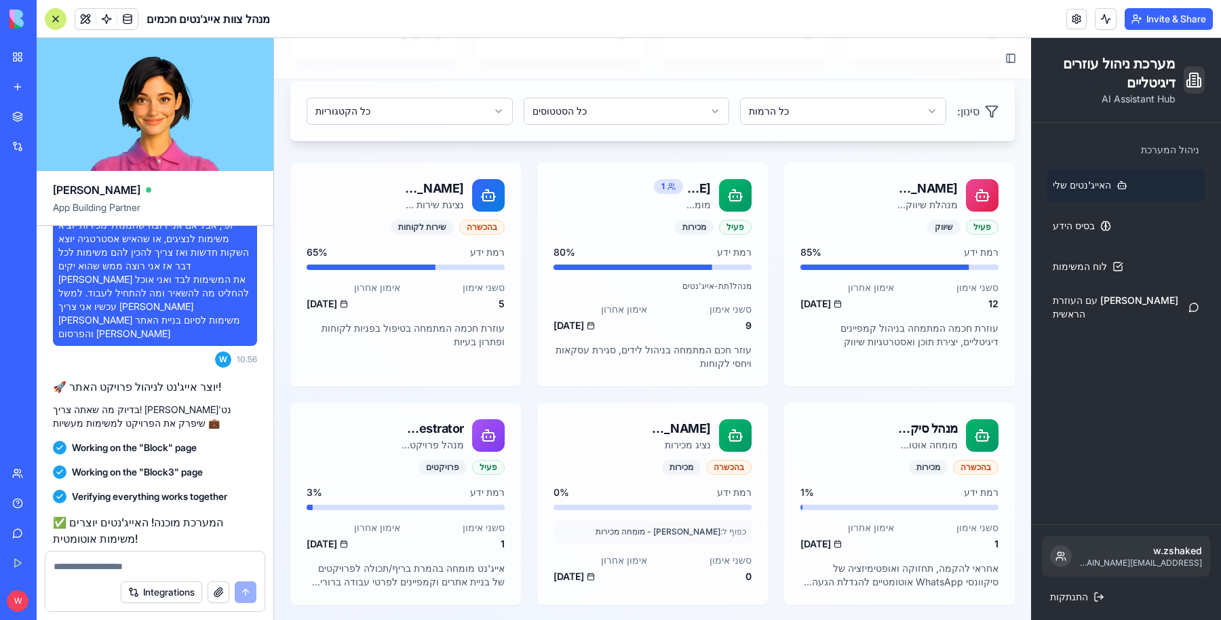
scroll to position [5456, 0]
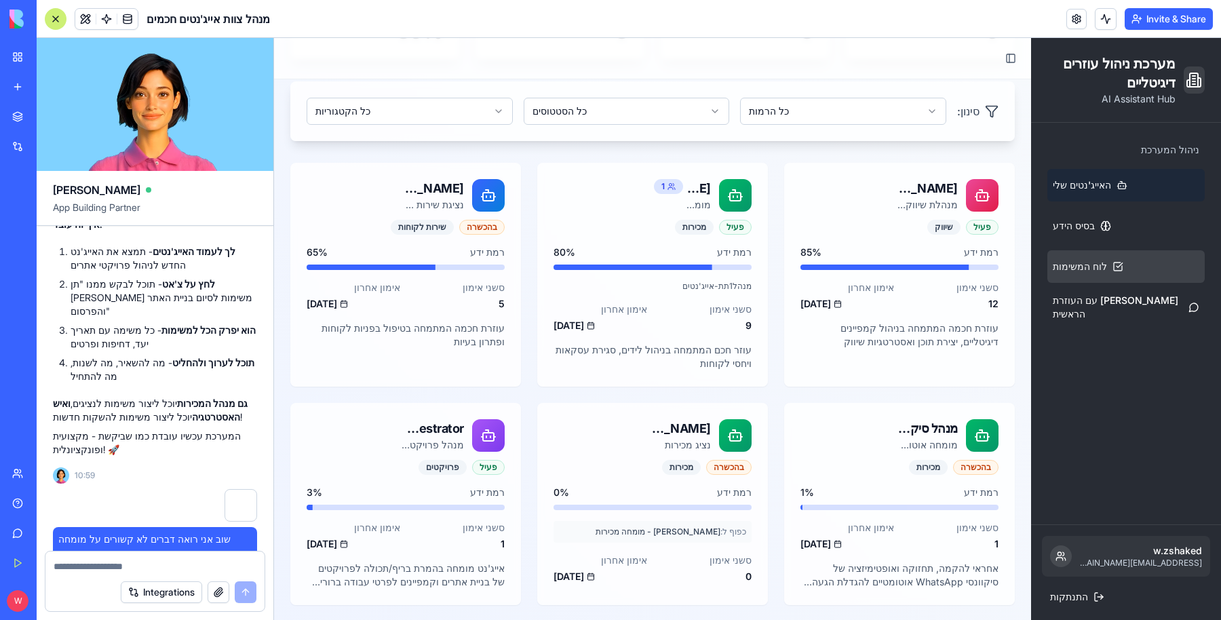
click at [1113, 265] on icon at bounding box center [1118, 266] width 11 height 11
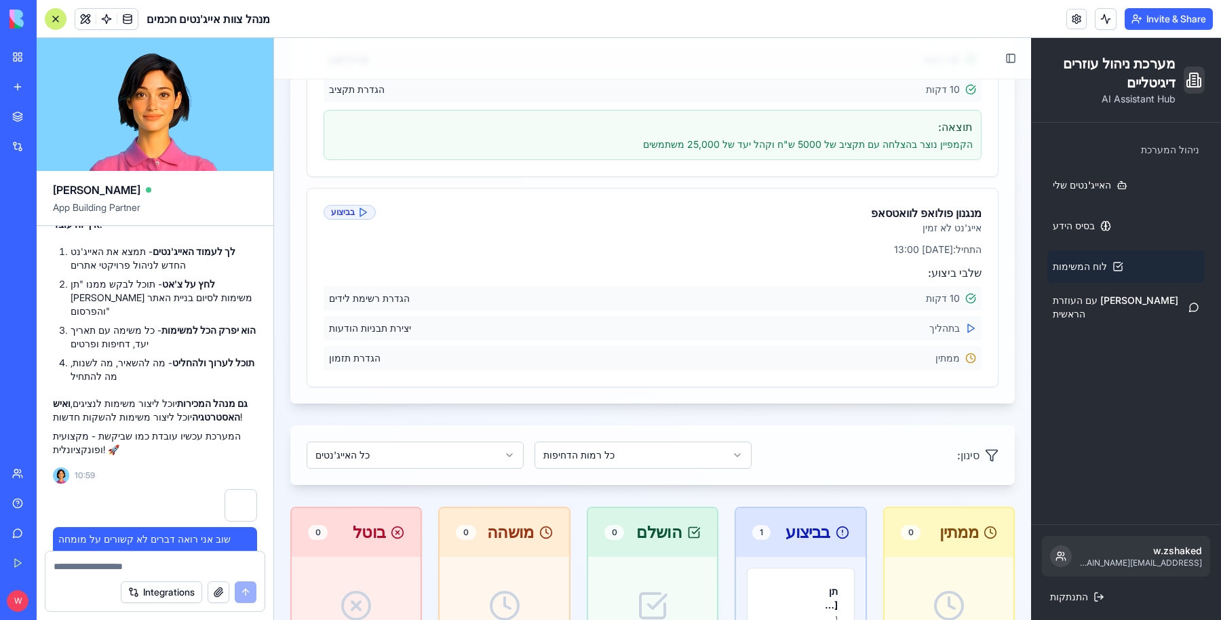
scroll to position [424, 0]
click at [966, 327] on icon at bounding box center [971, 327] width 11 height 11
click at [353, 211] on div "בביצוע" at bounding box center [350, 211] width 52 height 15
click at [1096, 232] on link "בסיס הידע" at bounding box center [1126, 226] width 157 height 33
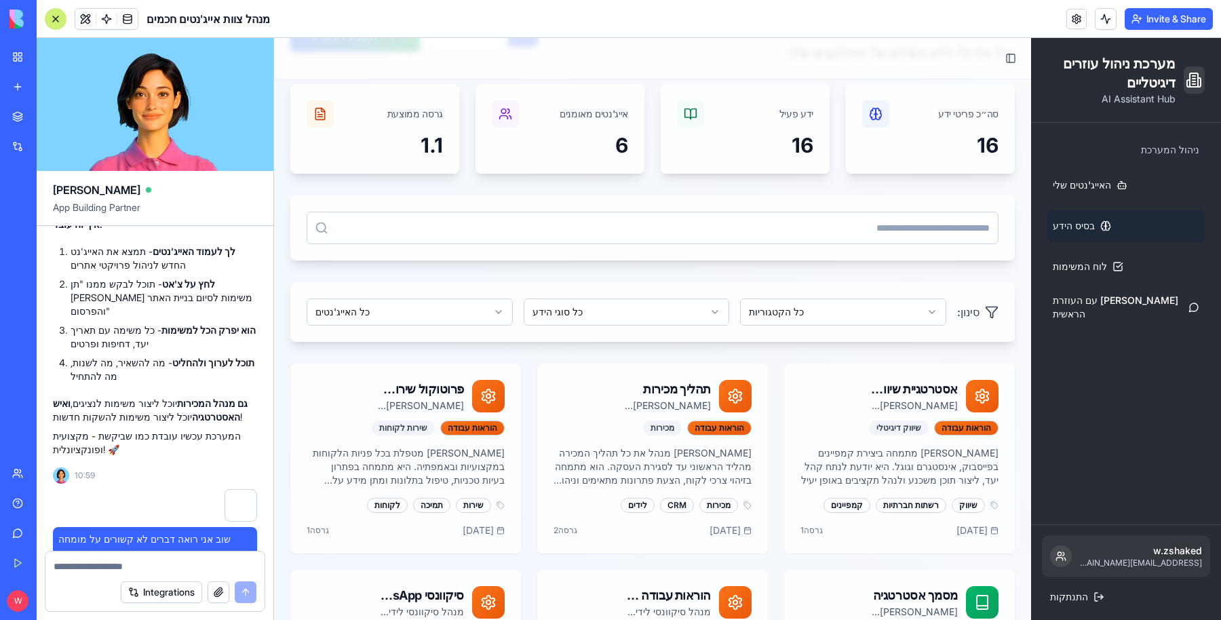
scroll to position [424, 0]
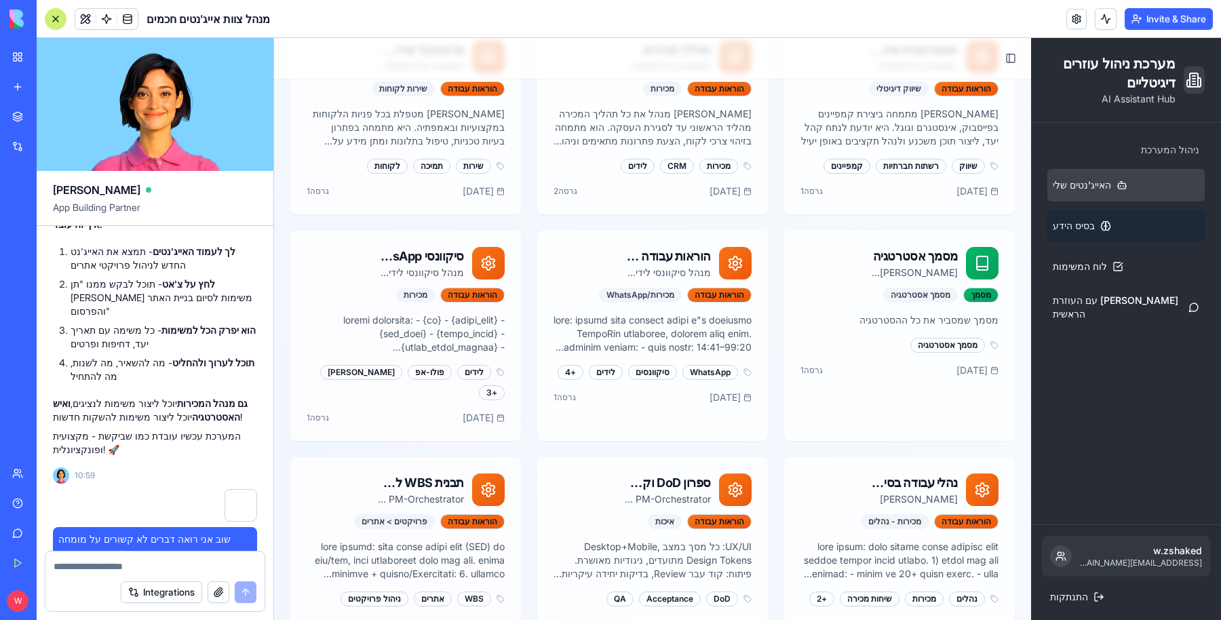
click at [1082, 191] on link "האייג'נטים שלי" at bounding box center [1126, 185] width 157 height 33
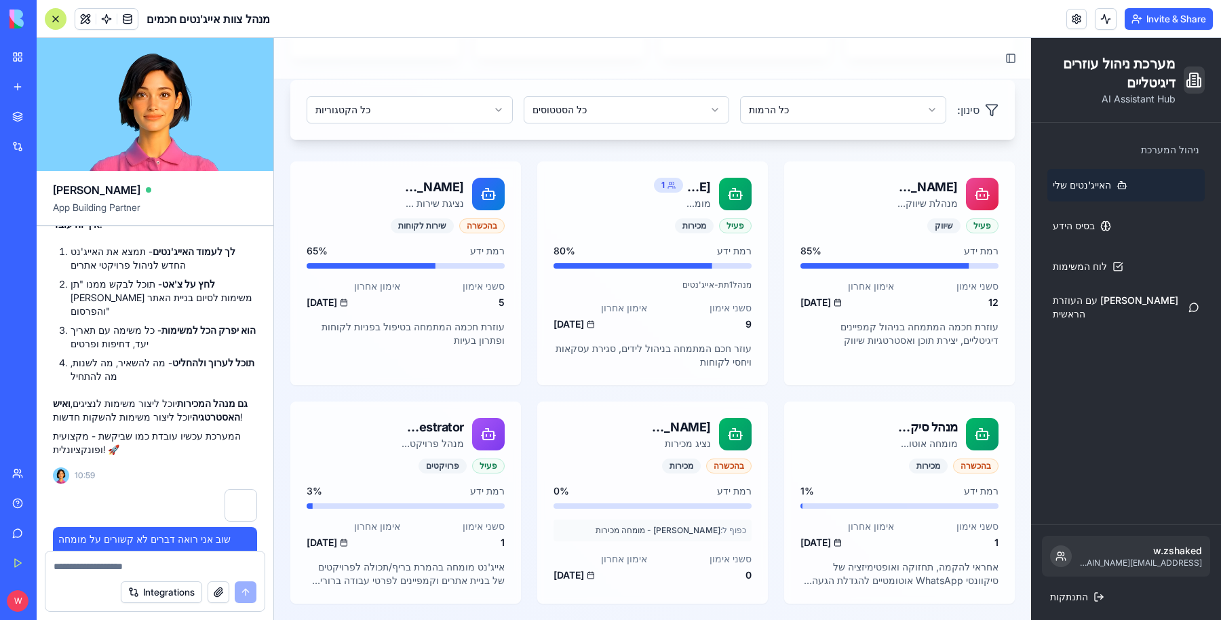
scroll to position [199, 0]
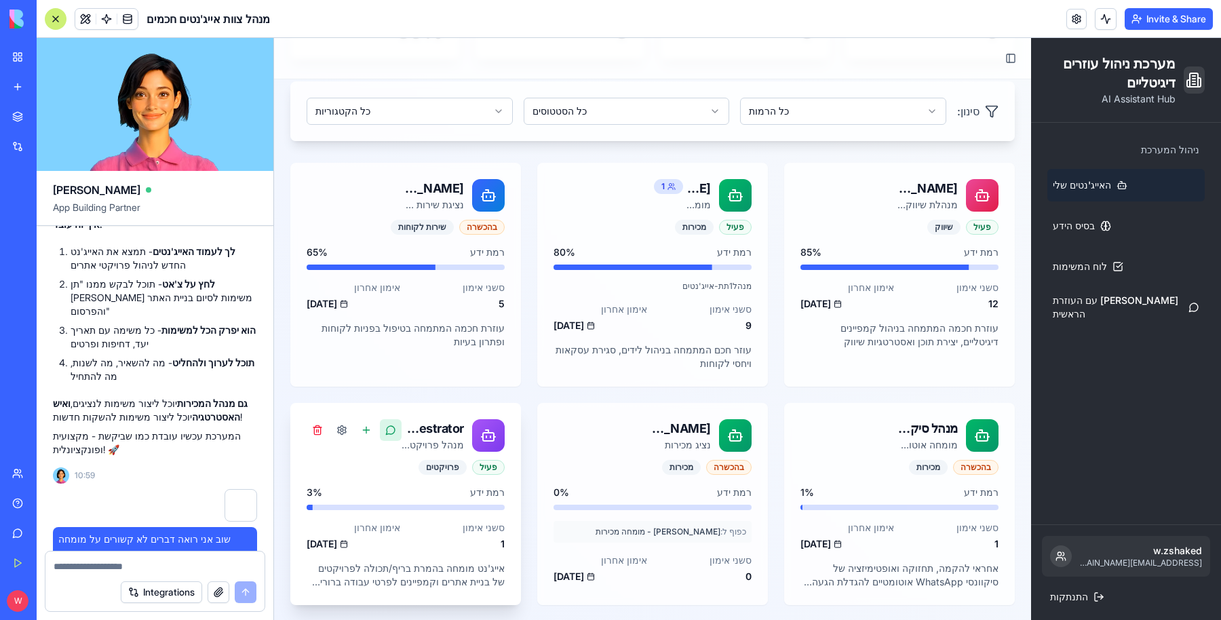
click at [387, 431] on button at bounding box center [391, 430] width 22 height 22
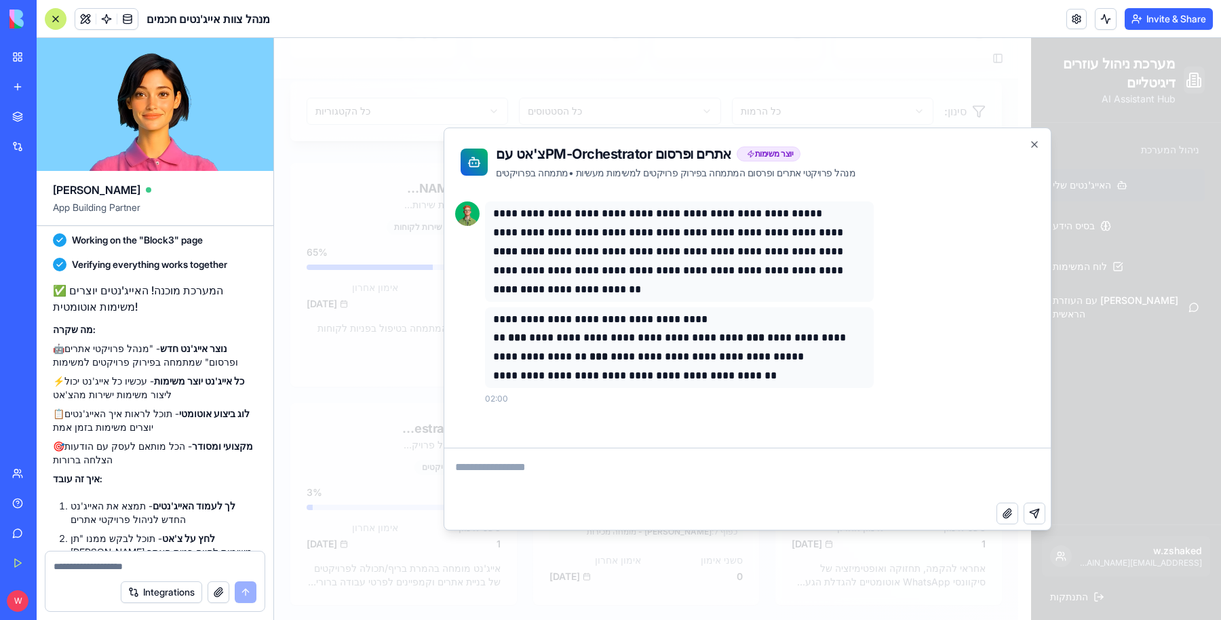
scroll to position [5371, 0]
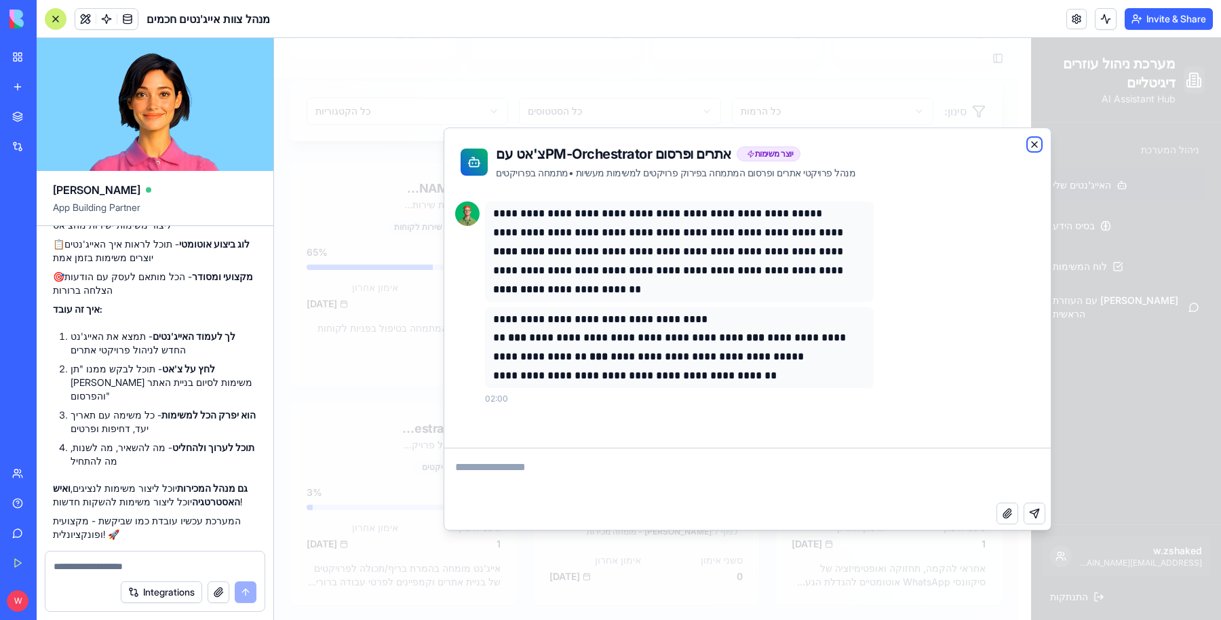
click at [1039, 140] on icon "button" at bounding box center [1034, 144] width 11 height 11
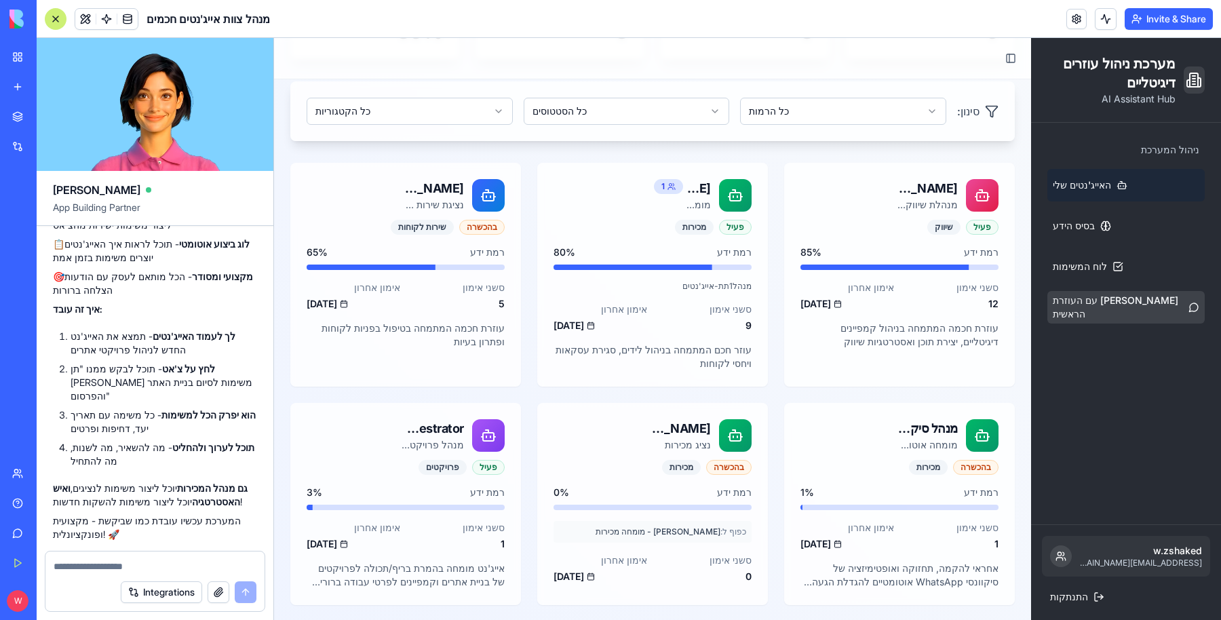
click at [1097, 299] on link "[PERSON_NAME] עם העוזרת הראשית" at bounding box center [1126, 307] width 157 height 33
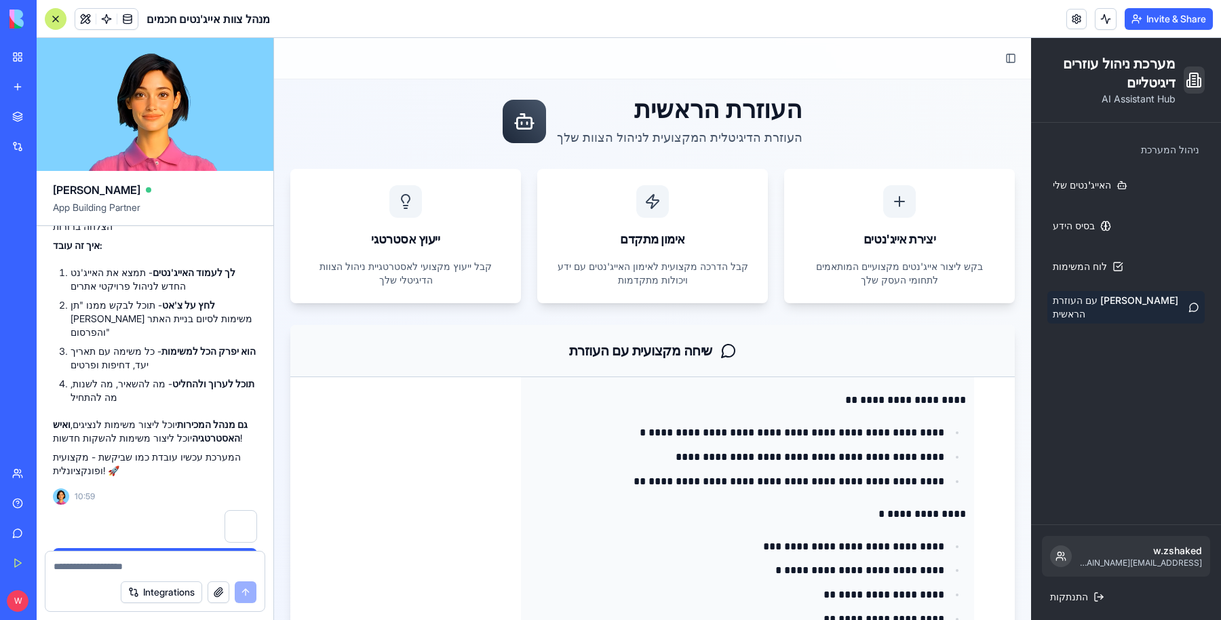
scroll to position [5456, 0]
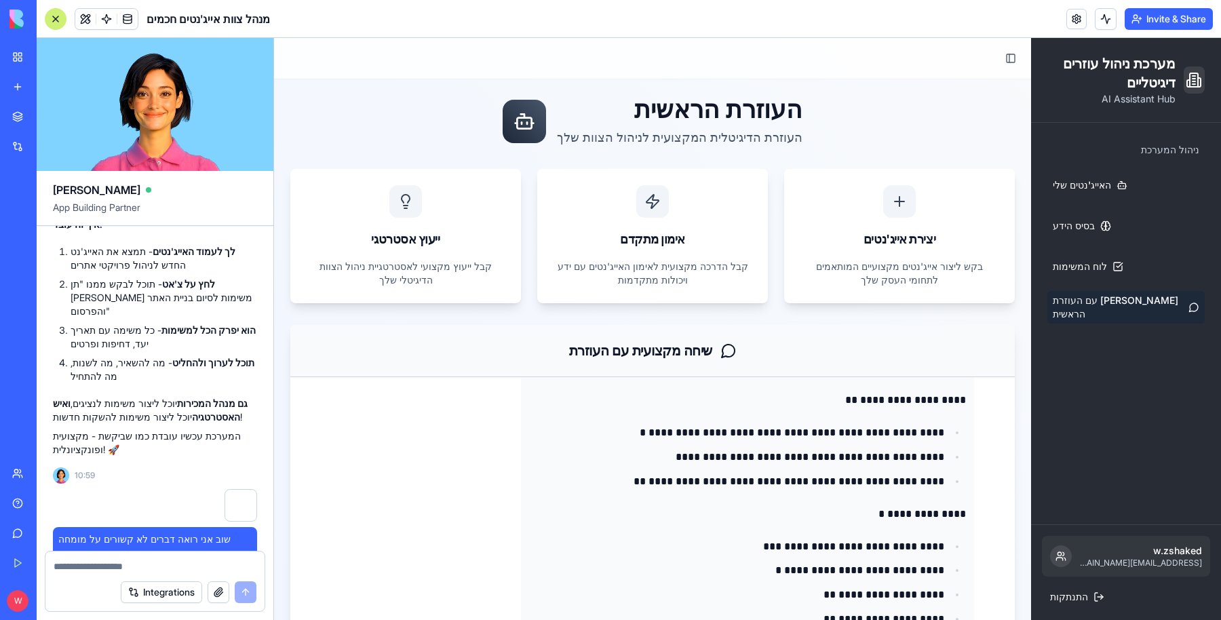
click at [147, 574] on div "Integrations" at bounding box center [154, 592] width 219 height 38
click at [149, 565] on textarea at bounding box center [156, 567] width 204 height 14
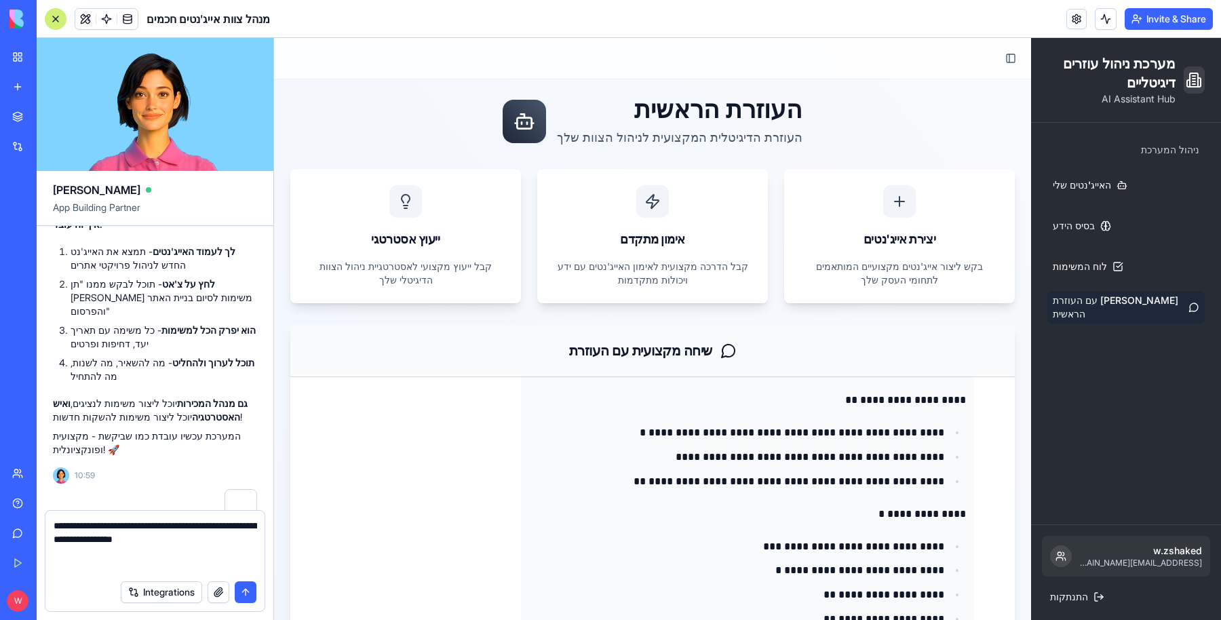
click at [1077, 242] on ul "האייג'נטים שלי בסיס הידע לוח המשימות צ'אט עם העוזרת הראשית" at bounding box center [1126, 246] width 157 height 155
click at [1062, 227] on span "בסיס הידע" at bounding box center [1074, 226] width 42 height 14
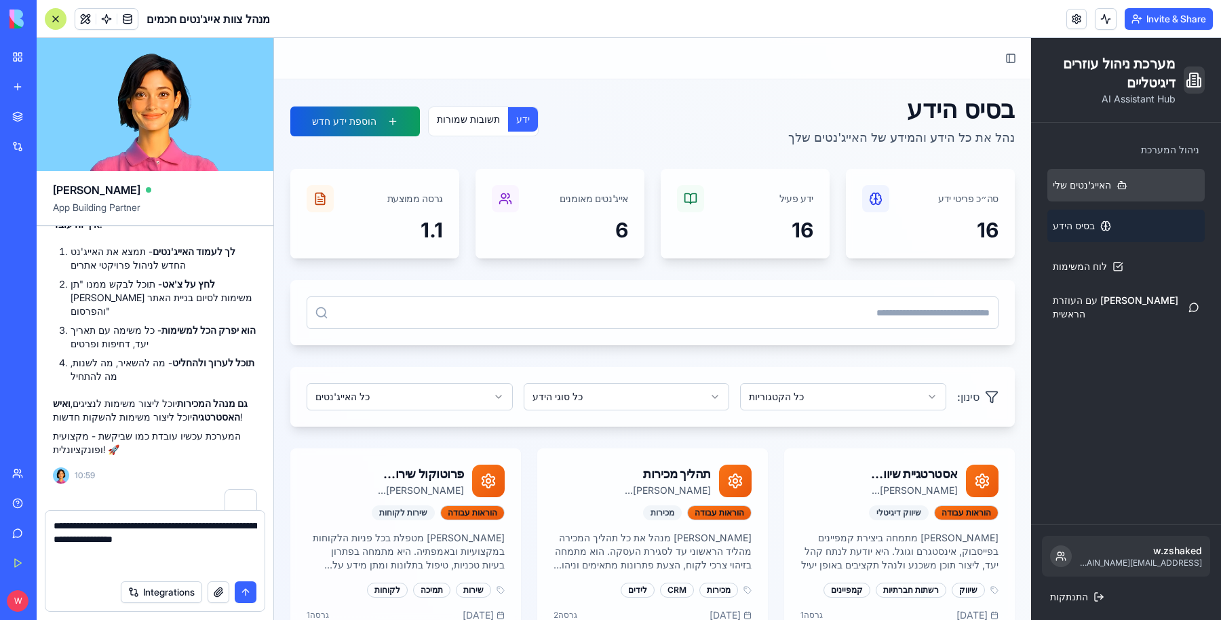
click at [1080, 179] on span "האייג'נטים שלי" at bounding box center [1082, 185] width 58 height 14
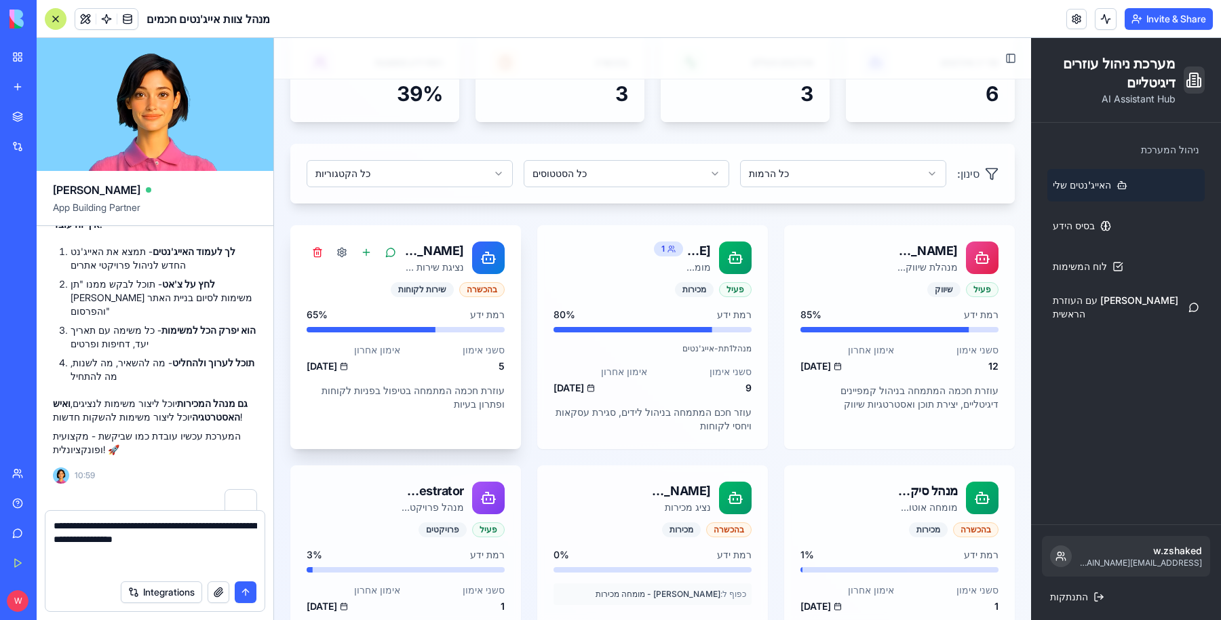
scroll to position [199, 0]
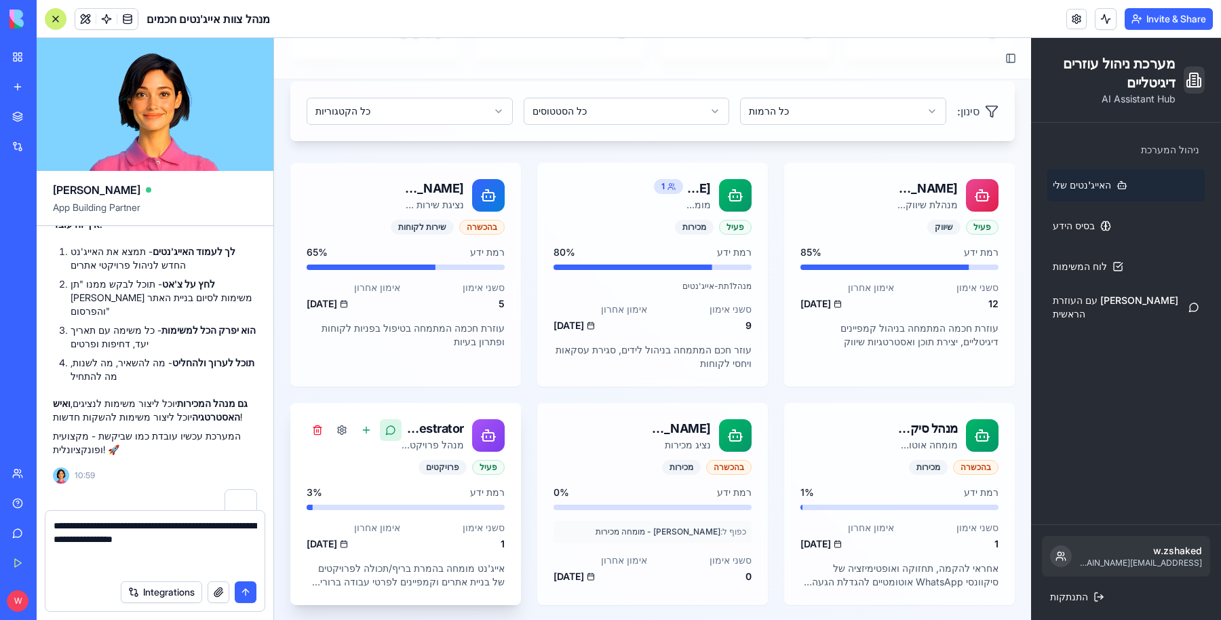
click at [387, 430] on button at bounding box center [391, 430] width 22 height 22
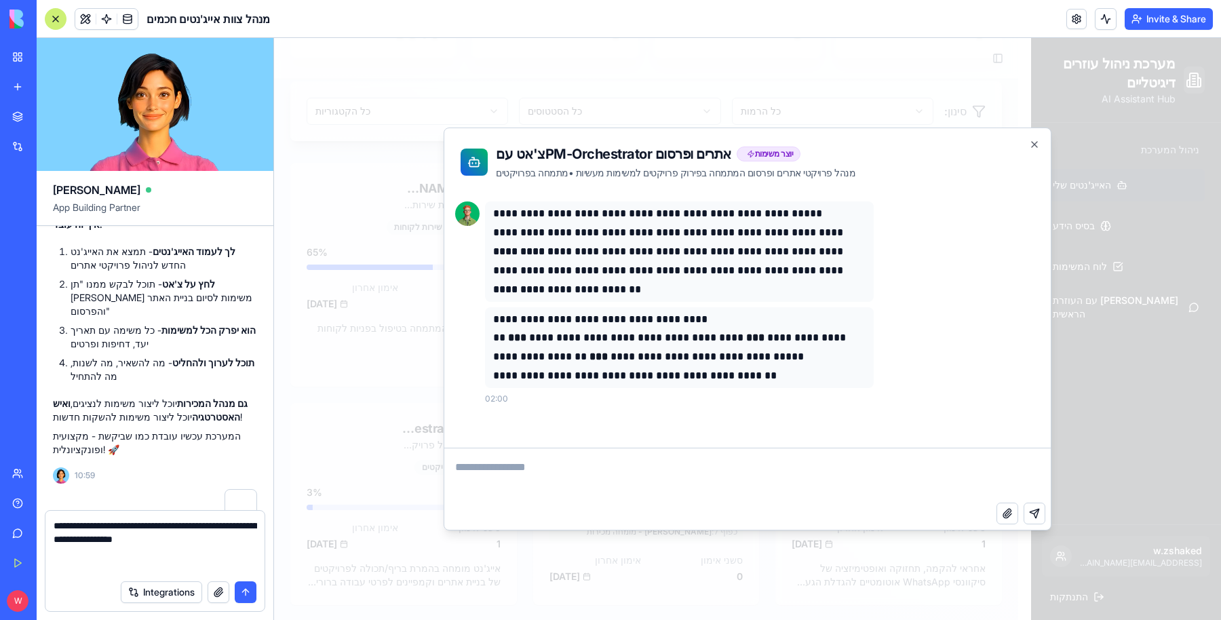
click at [92, 563] on textarea "**********" at bounding box center [156, 546] width 204 height 54
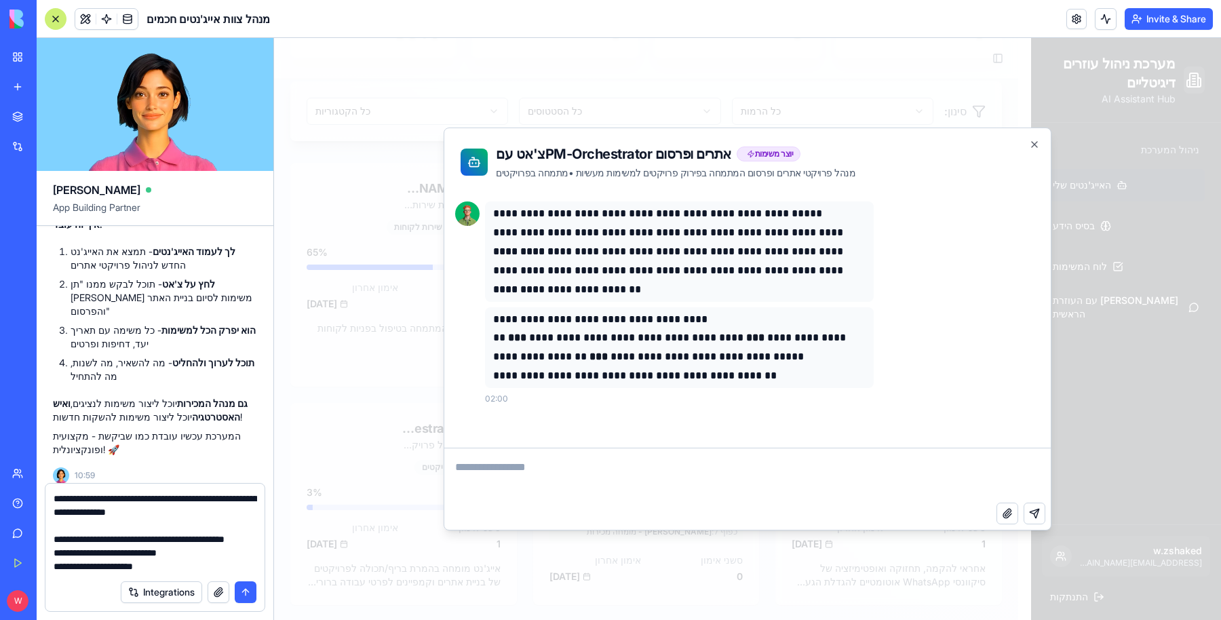
scroll to position [12, 0]
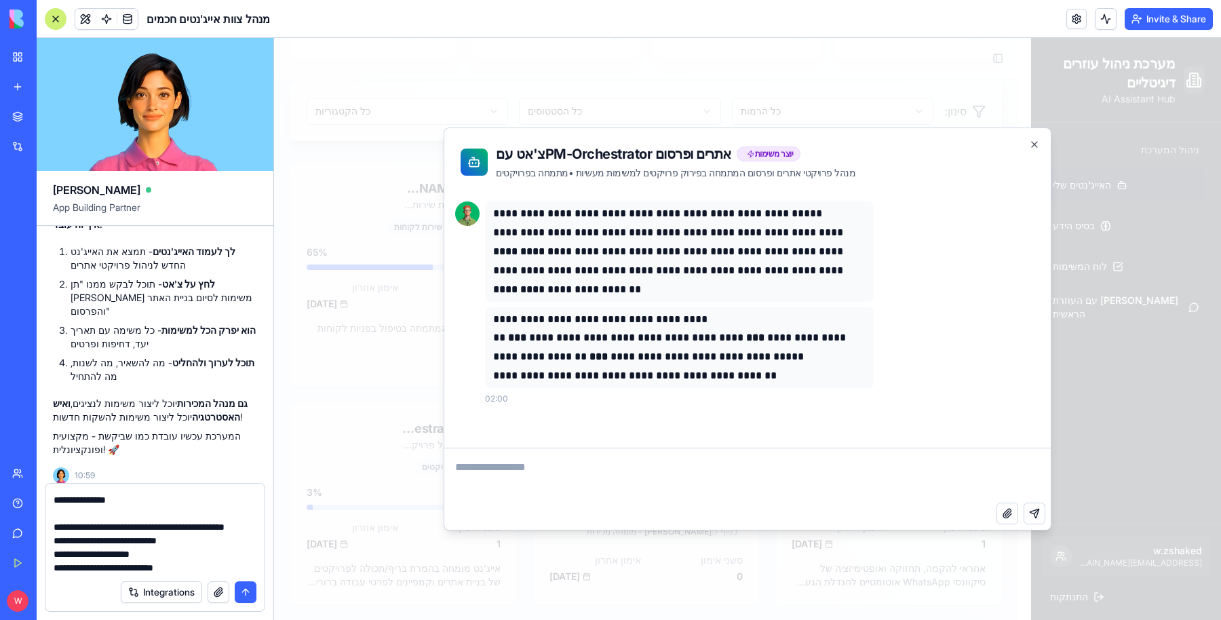
paste textarea
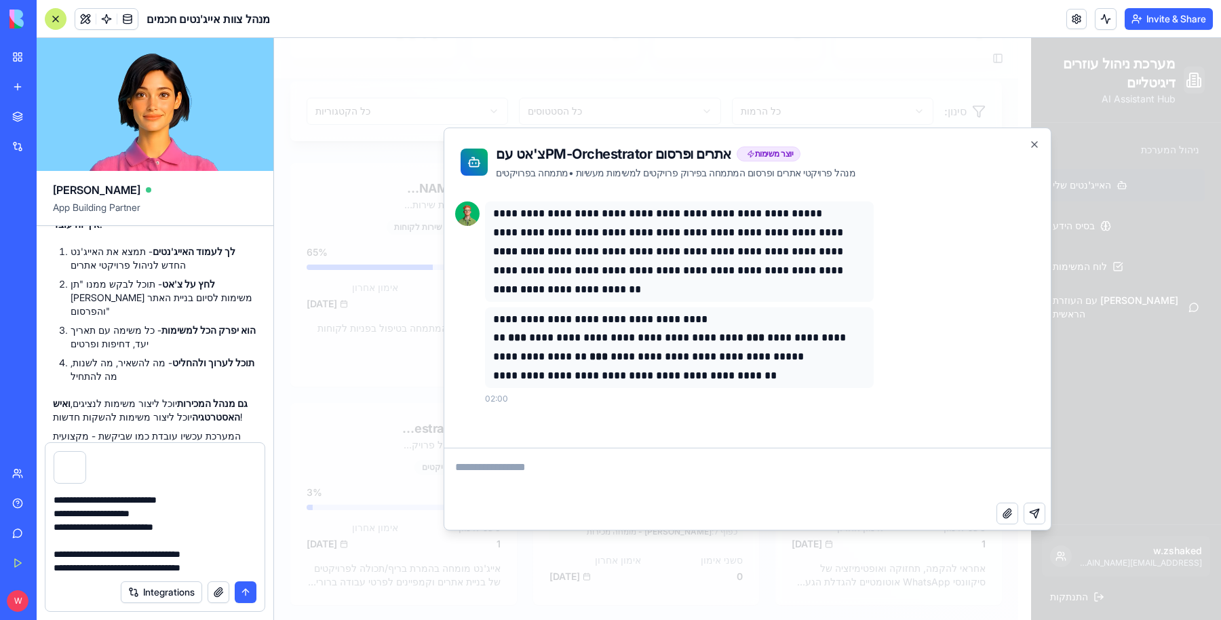
scroll to position [66, 0]
type textarea "**********"
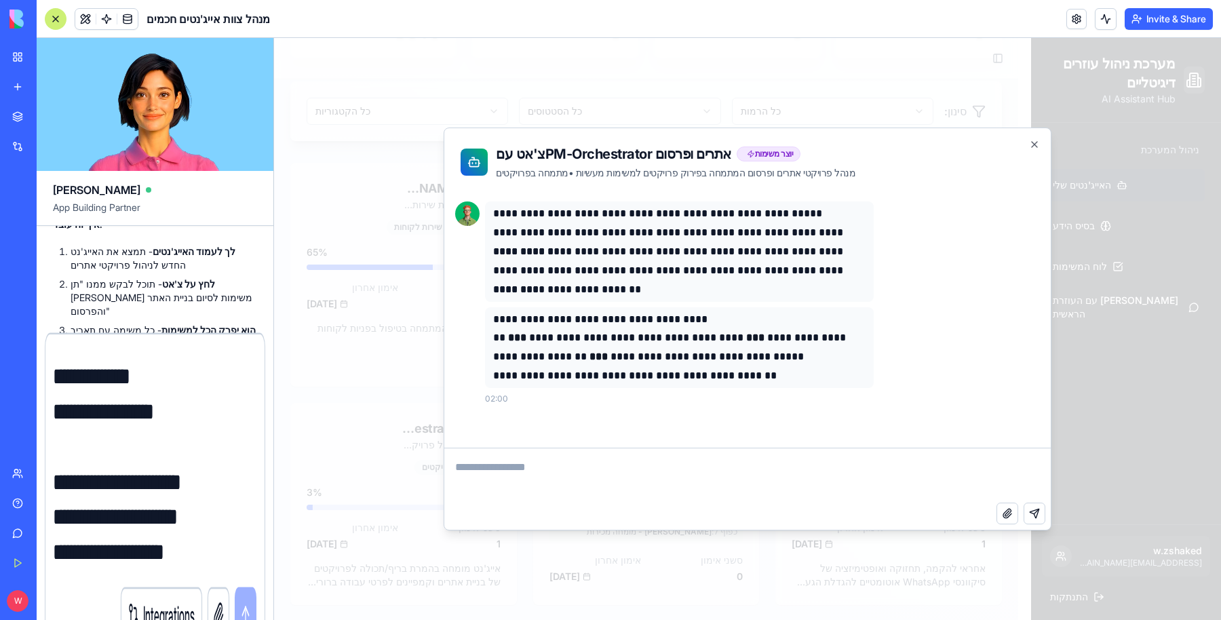
scroll to position [0, 0]
